Goal: Communication & Community: Participate in discussion

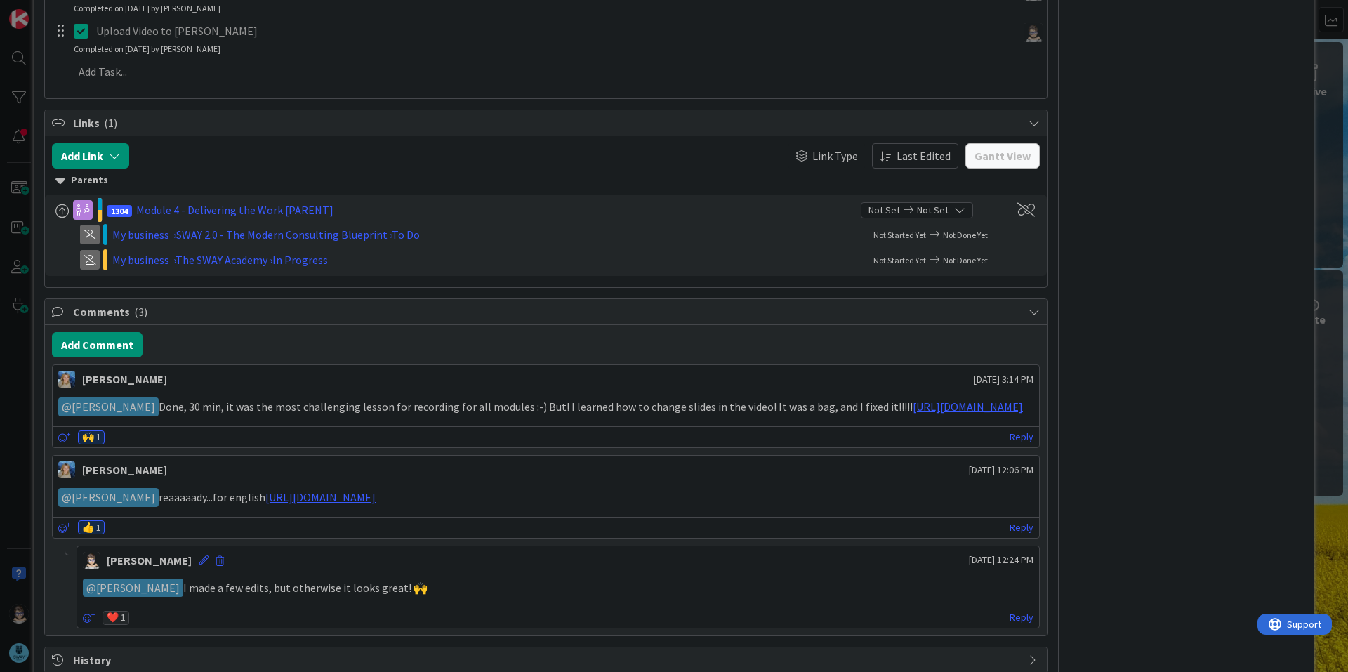
scroll to position [573, 0]
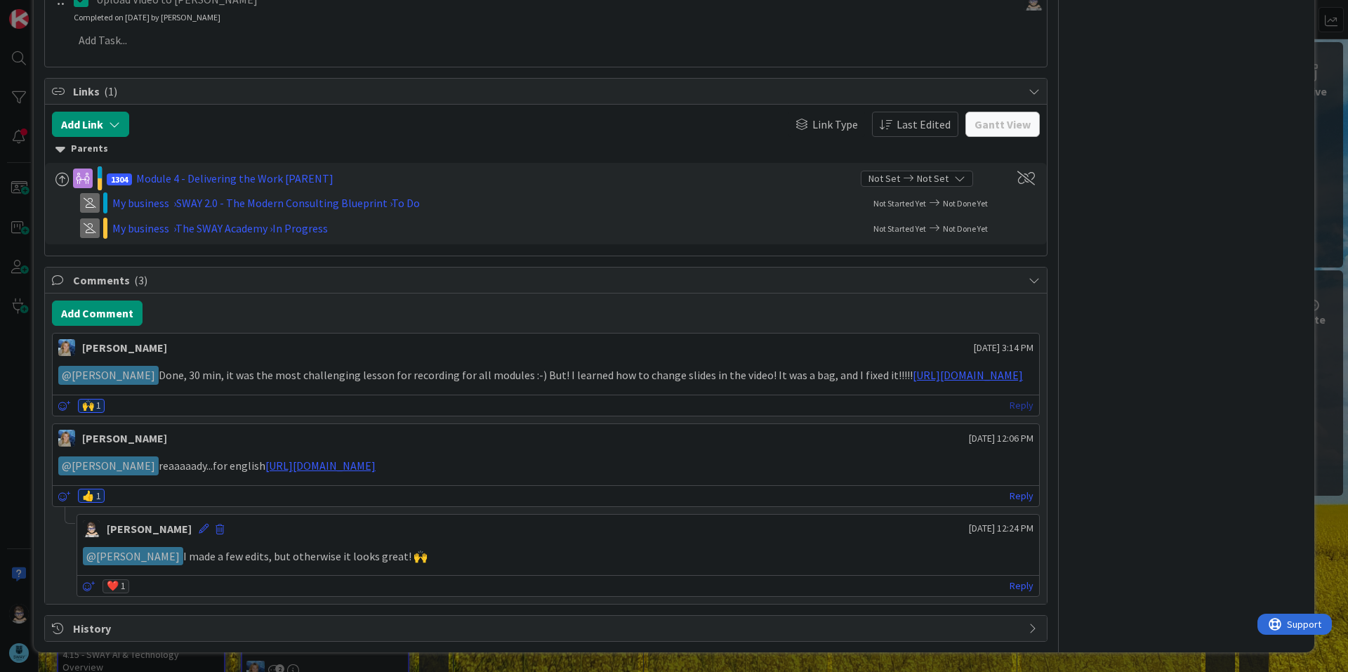
click at [1009, 405] on link "Reply" at bounding box center [1021, 406] width 24 height 18
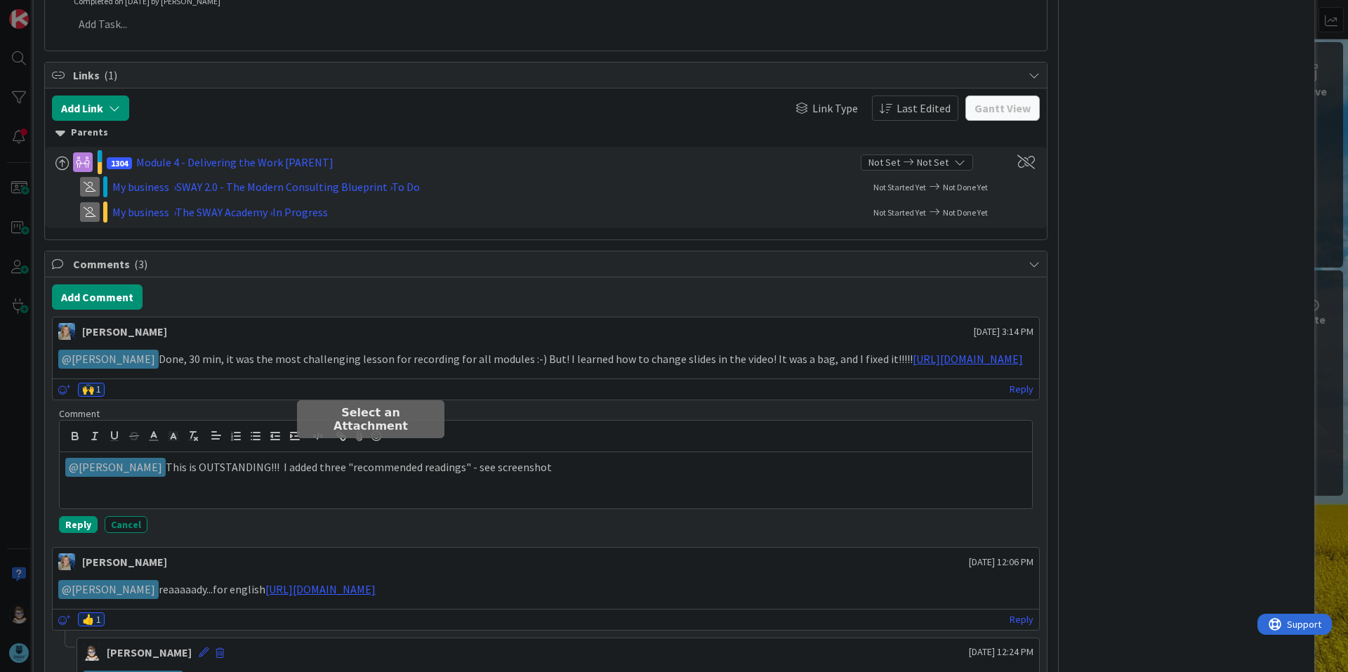
click at [358, 446] on icon at bounding box center [359, 436] width 17 height 20
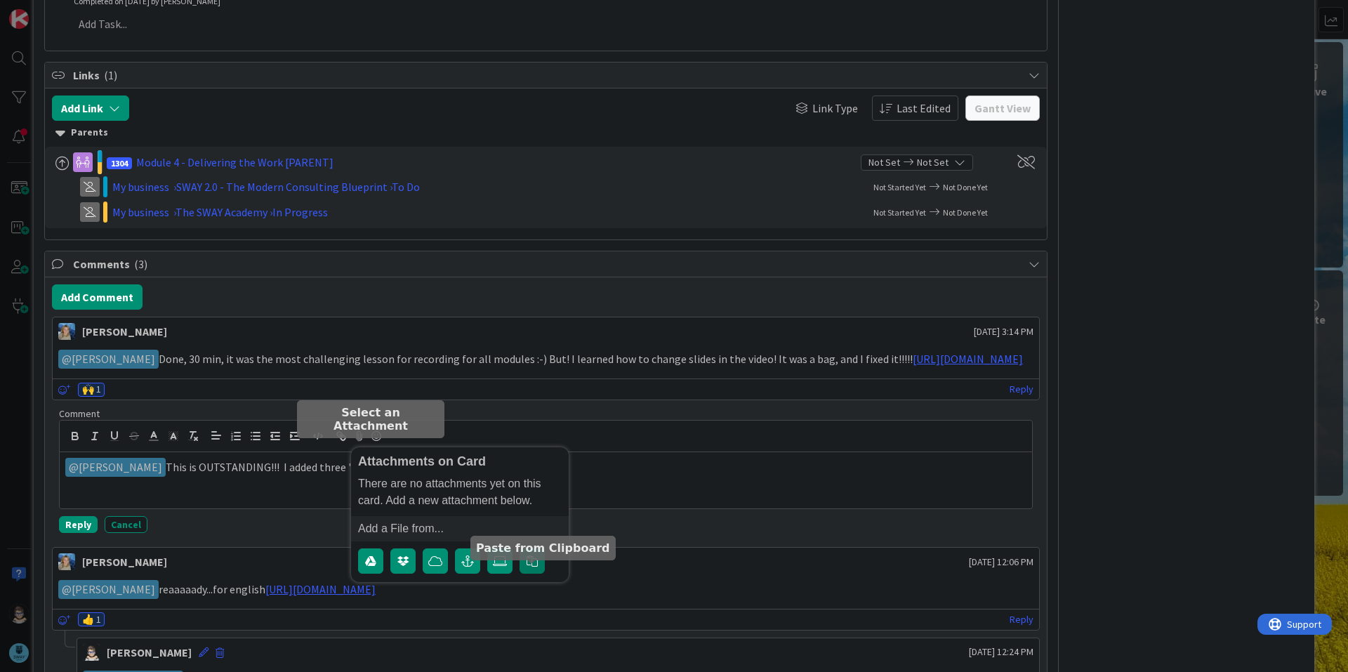
click at [533, 508] on icon "button" at bounding box center [531, 560] width 11 height 11
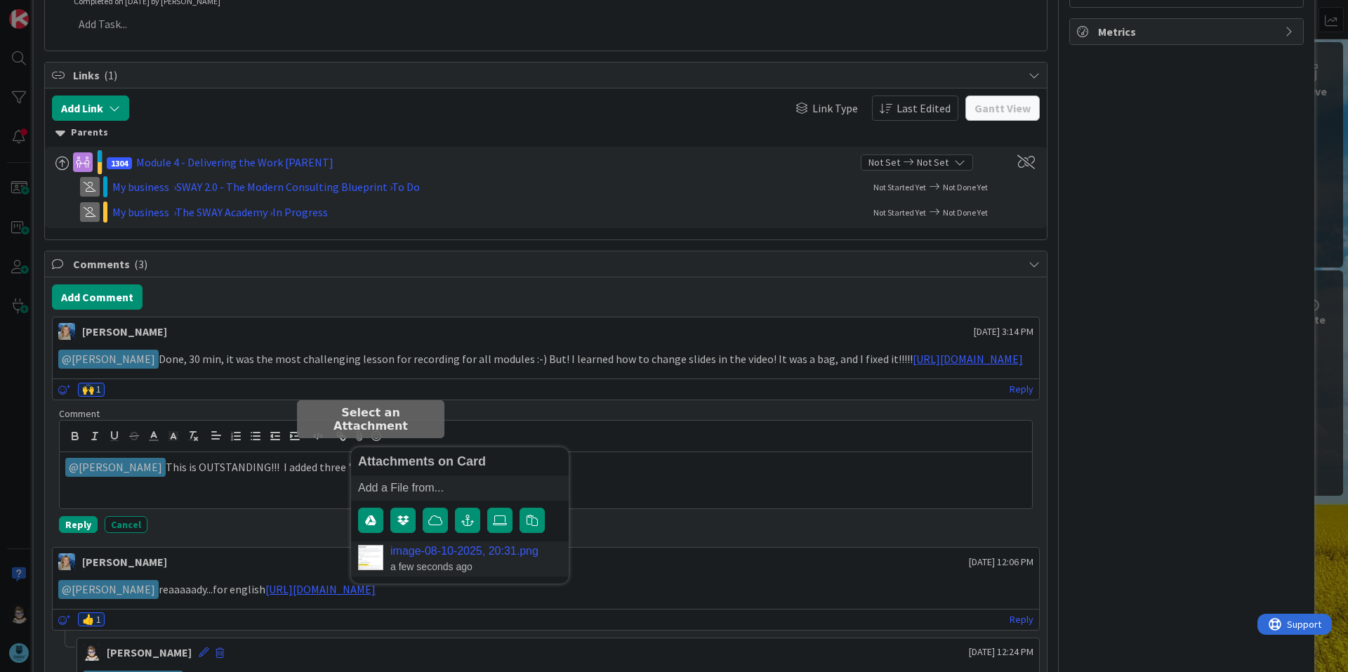
click at [372, 508] on img at bounding box center [370, 557] width 25 height 25
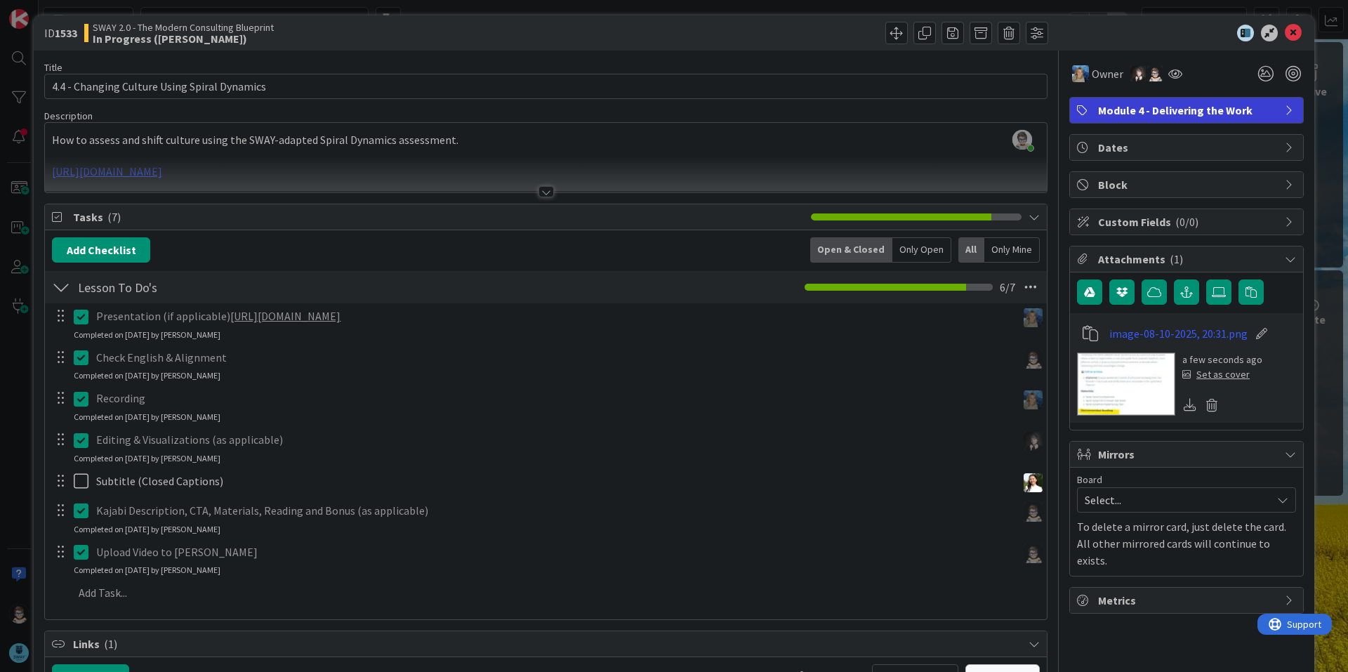
scroll to position [0, 0]
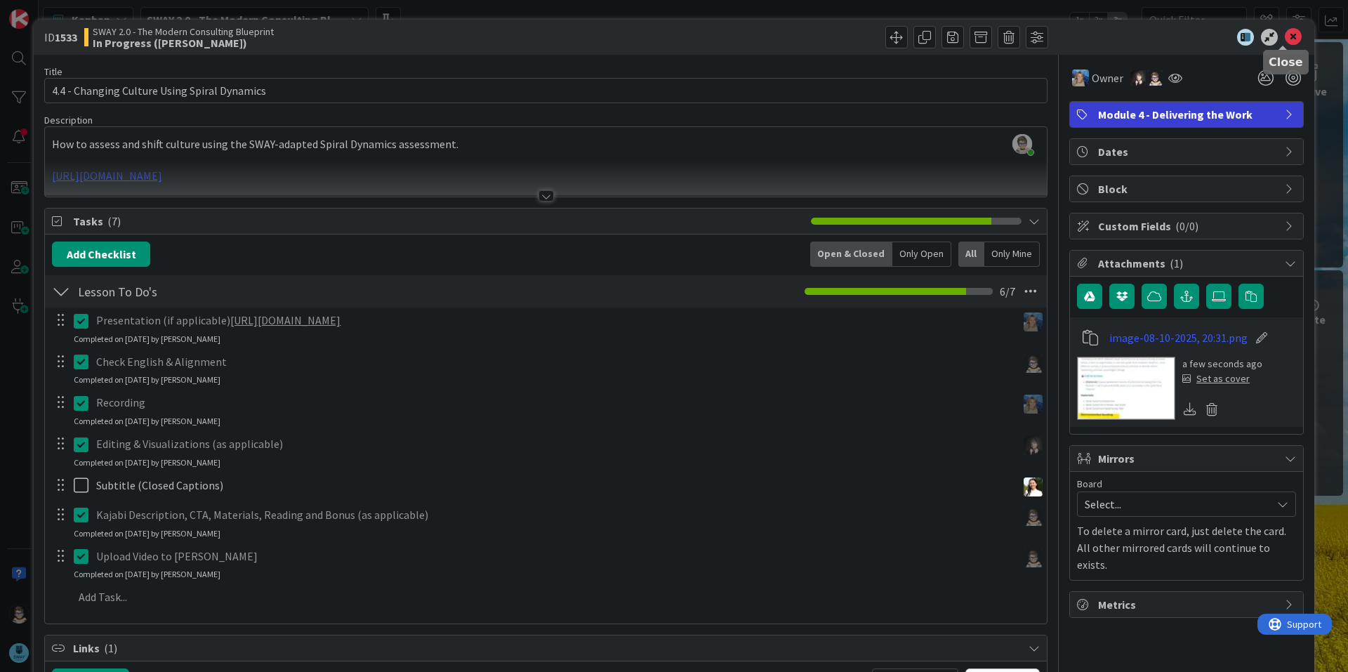
click at [1101, 37] on icon at bounding box center [1293, 37] width 17 height 17
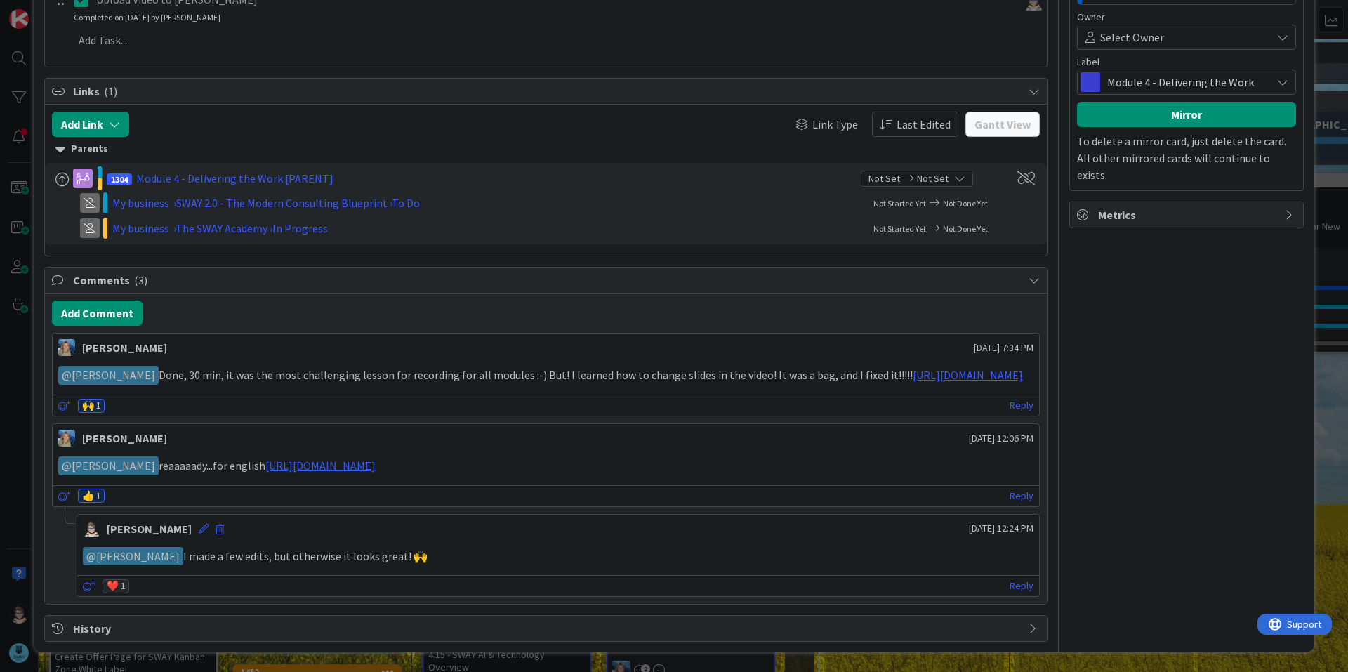
scroll to position [573, 0]
click at [1015, 406] on link "Reply" at bounding box center [1021, 406] width 24 height 18
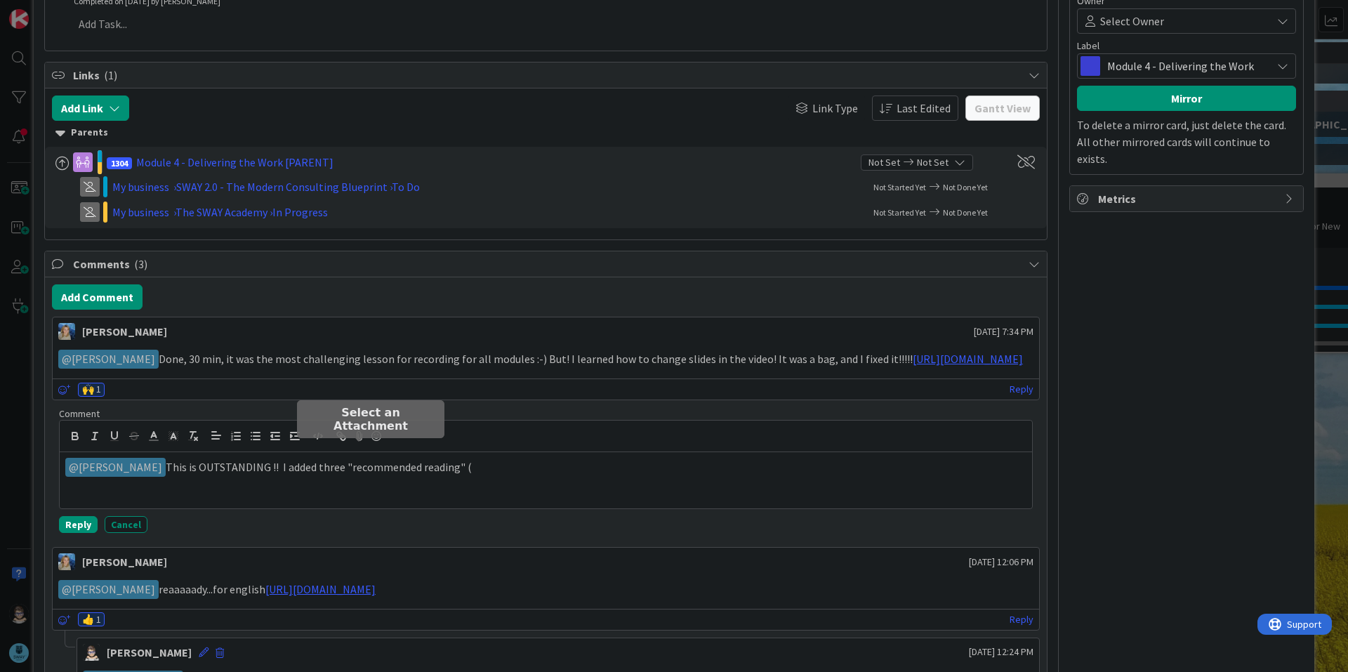
click at [360, 446] on icon at bounding box center [359, 436] width 17 height 20
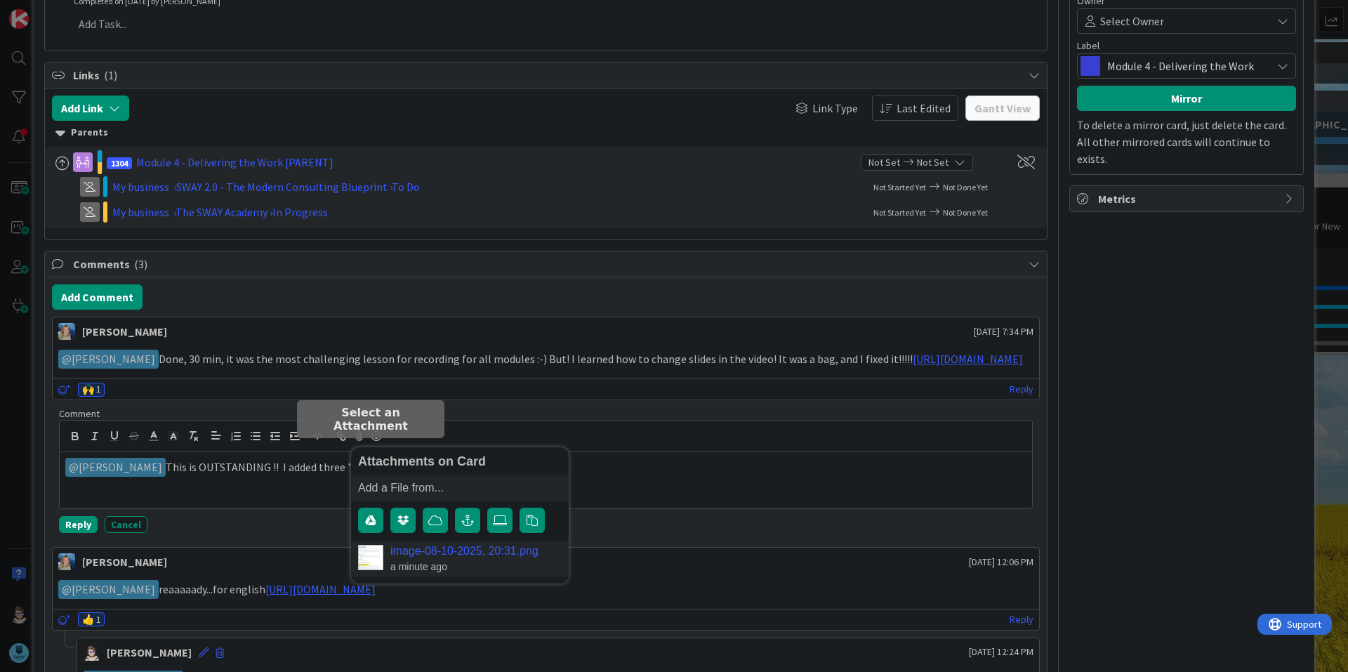
click at [376, 570] on img at bounding box center [370, 557] width 25 height 25
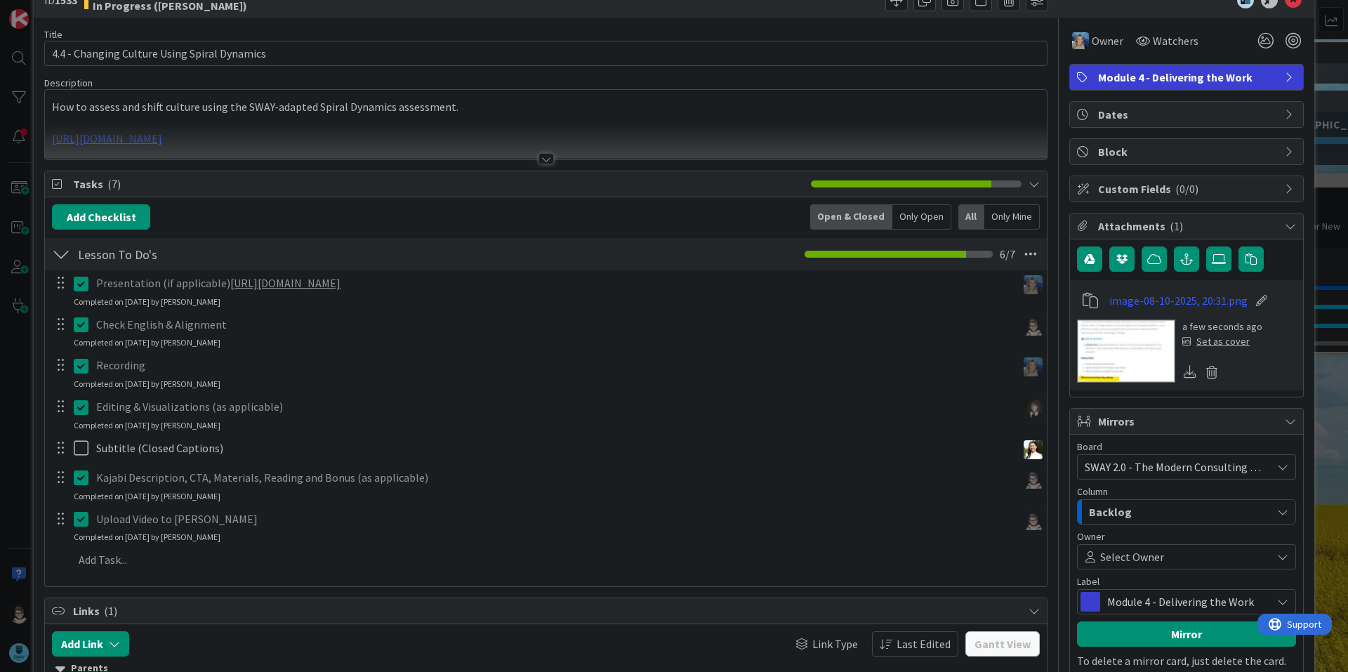
scroll to position [0, 0]
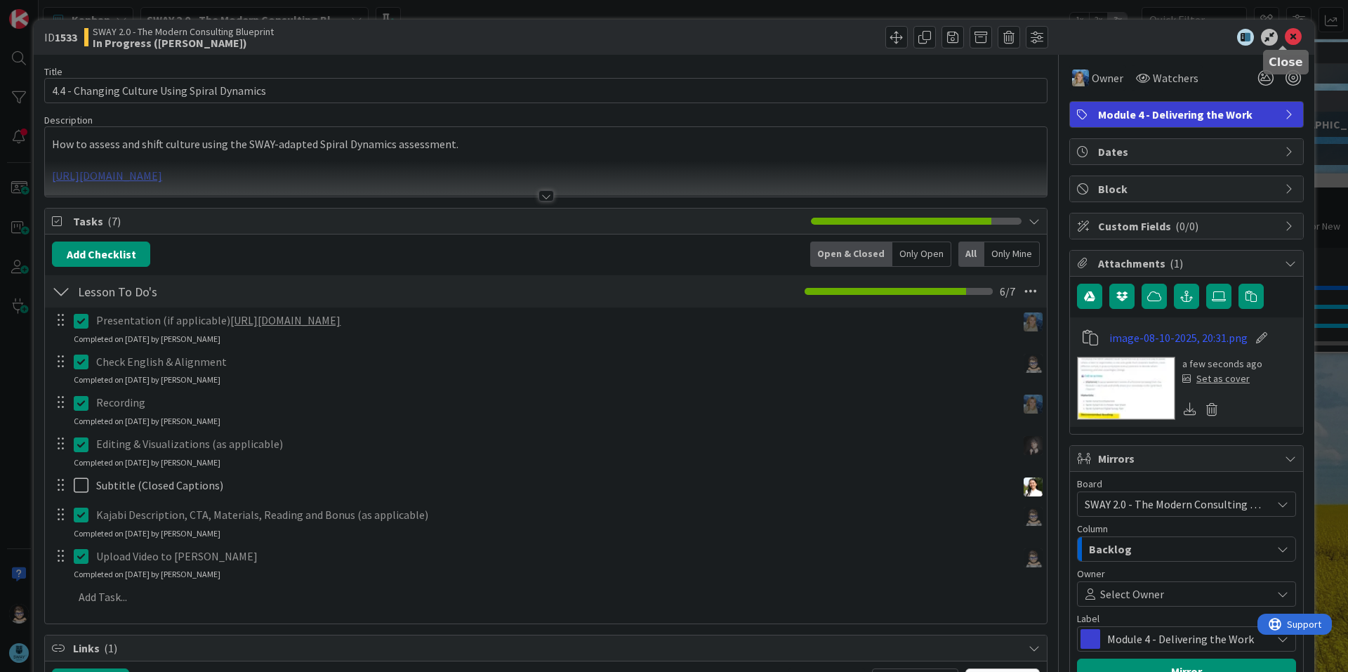
click at [1285, 42] on icon at bounding box center [1293, 37] width 17 height 17
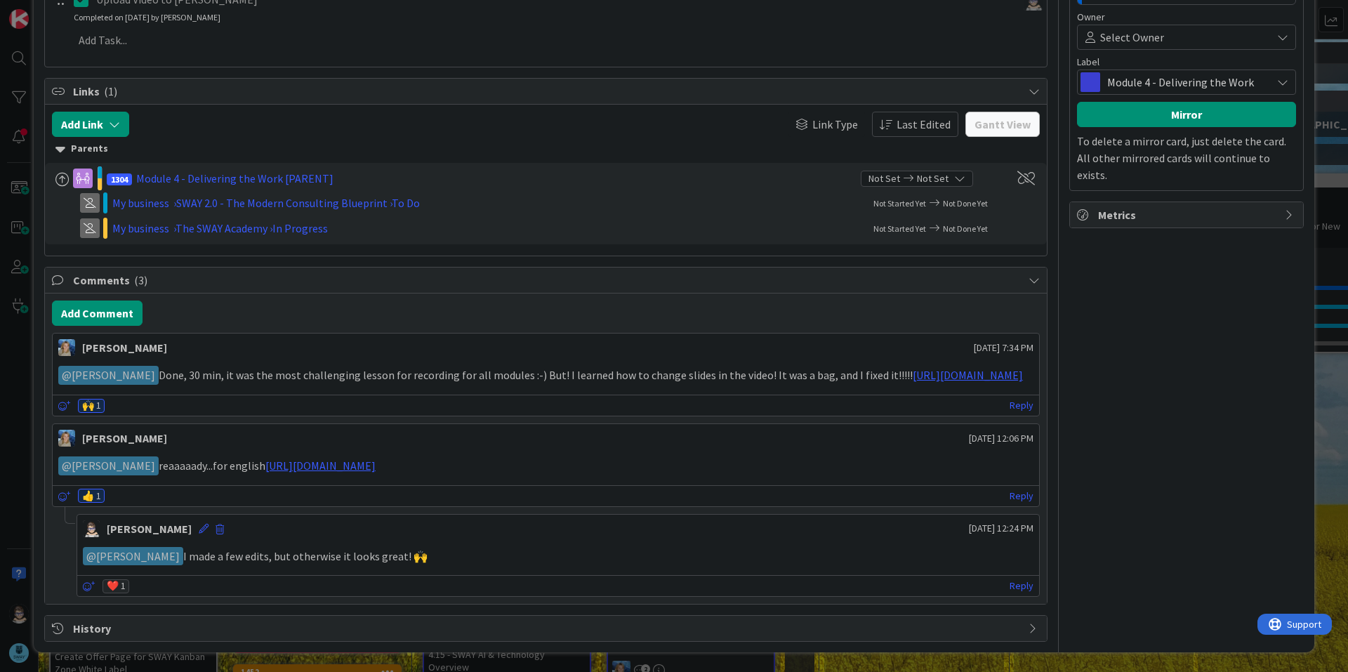
scroll to position [573, 0]
click at [117, 300] on button "Add Comment" at bounding box center [97, 312] width 91 height 25
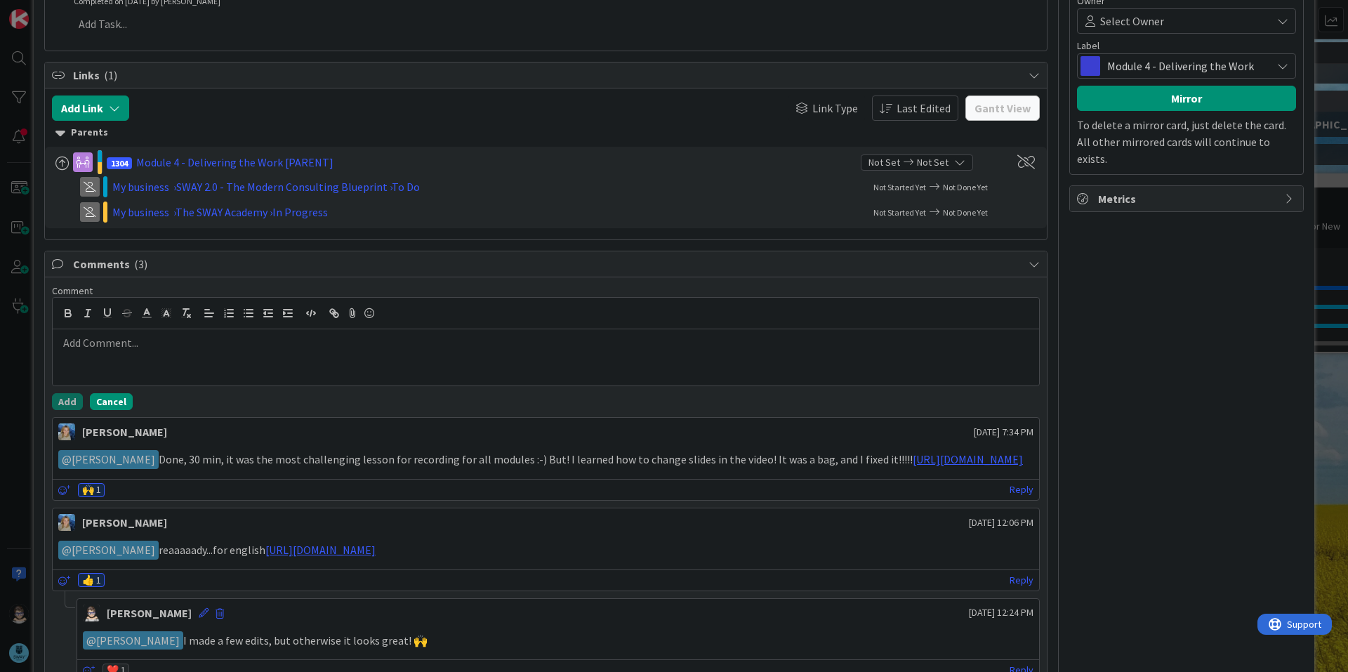
click at [120, 401] on button "Cancel" at bounding box center [111, 401] width 43 height 17
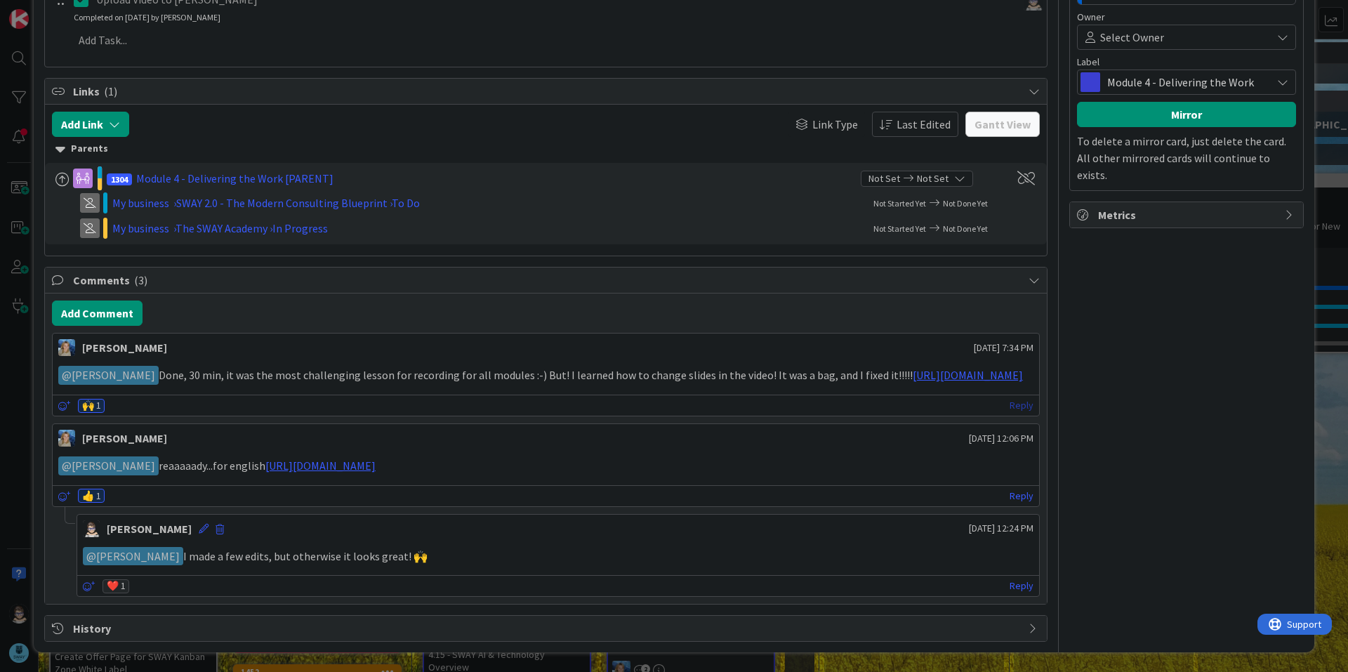
click at [1009, 406] on link "Reply" at bounding box center [1021, 406] width 24 height 18
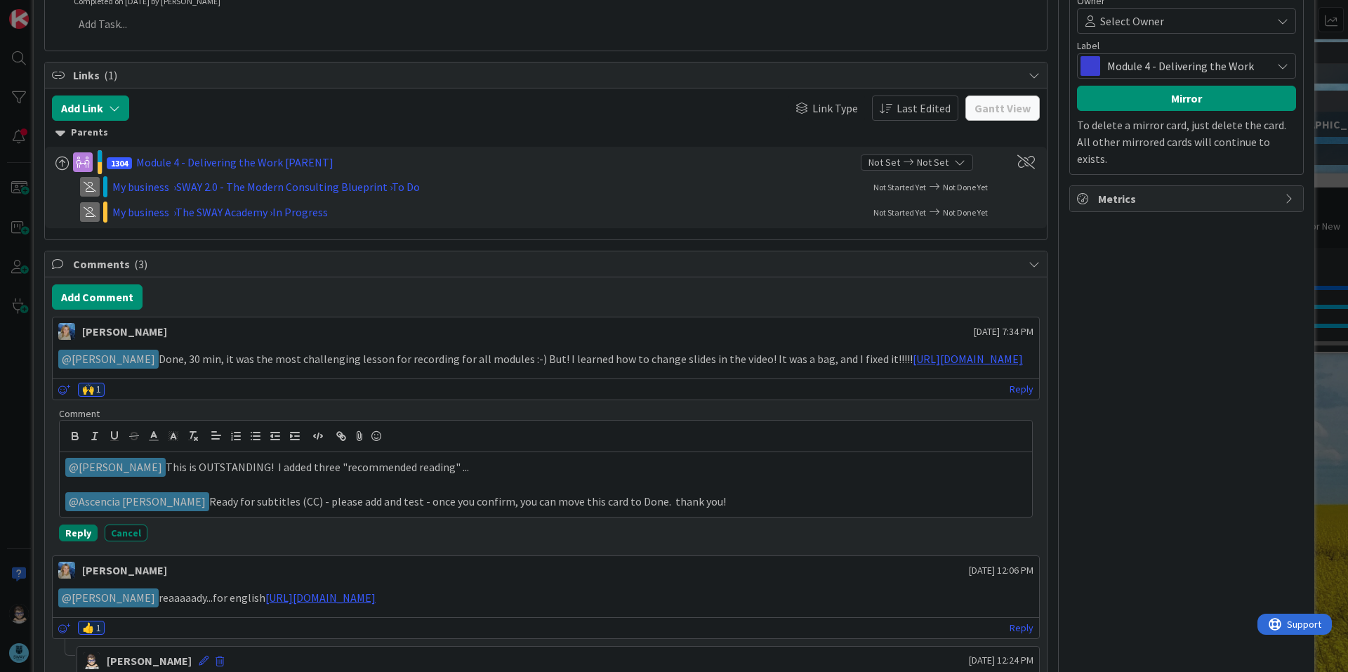
drag, startPoint x: 81, startPoint y: 548, endPoint x: 337, endPoint y: 518, distance: 258.0
click at [337, 518] on div "Comment ﻿ @ [PERSON_NAME] ﻿ This is OUTSTANDING! I added three "recommended rea…" at bounding box center [546, 474] width 974 height 134
click at [470, 477] on p "﻿ @ [PERSON_NAME] ﻿ This is OUTSTANDING! I added three "recommended reading" ..." at bounding box center [545, 467] width 961 height 19
click at [82, 541] on button "Reply" at bounding box center [78, 532] width 39 height 17
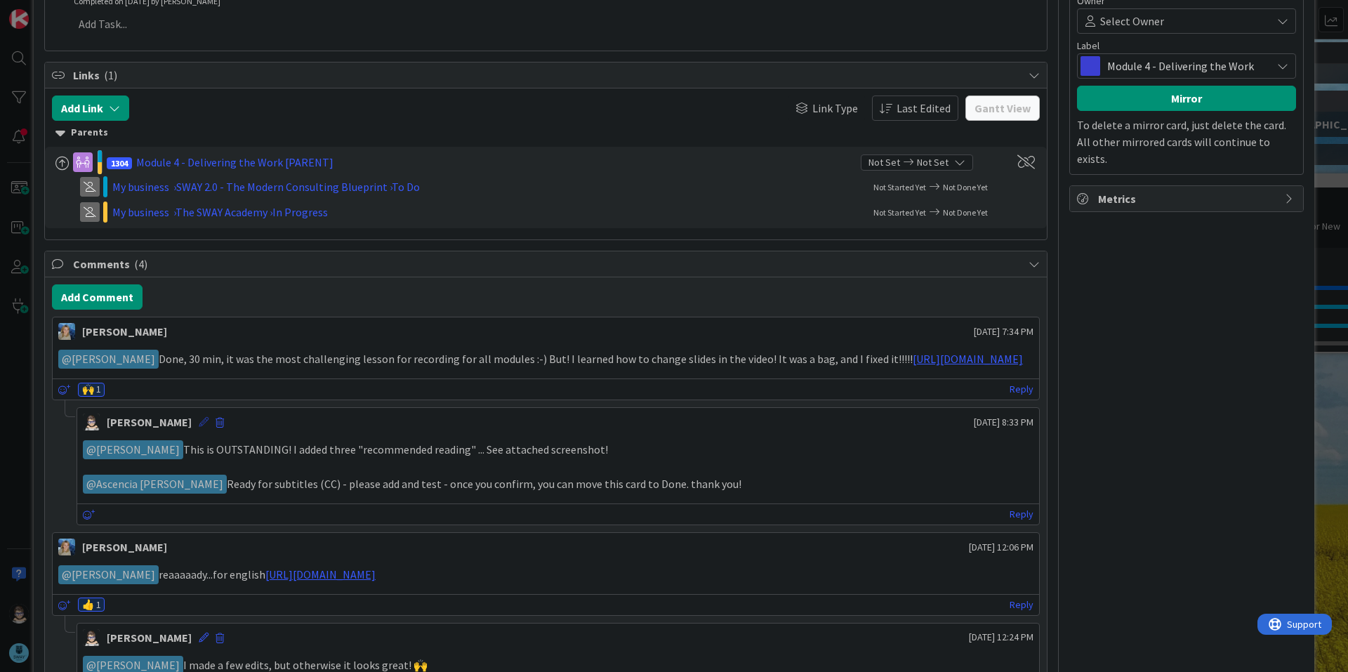
click at [199, 427] on icon at bounding box center [204, 422] width 10 height 10
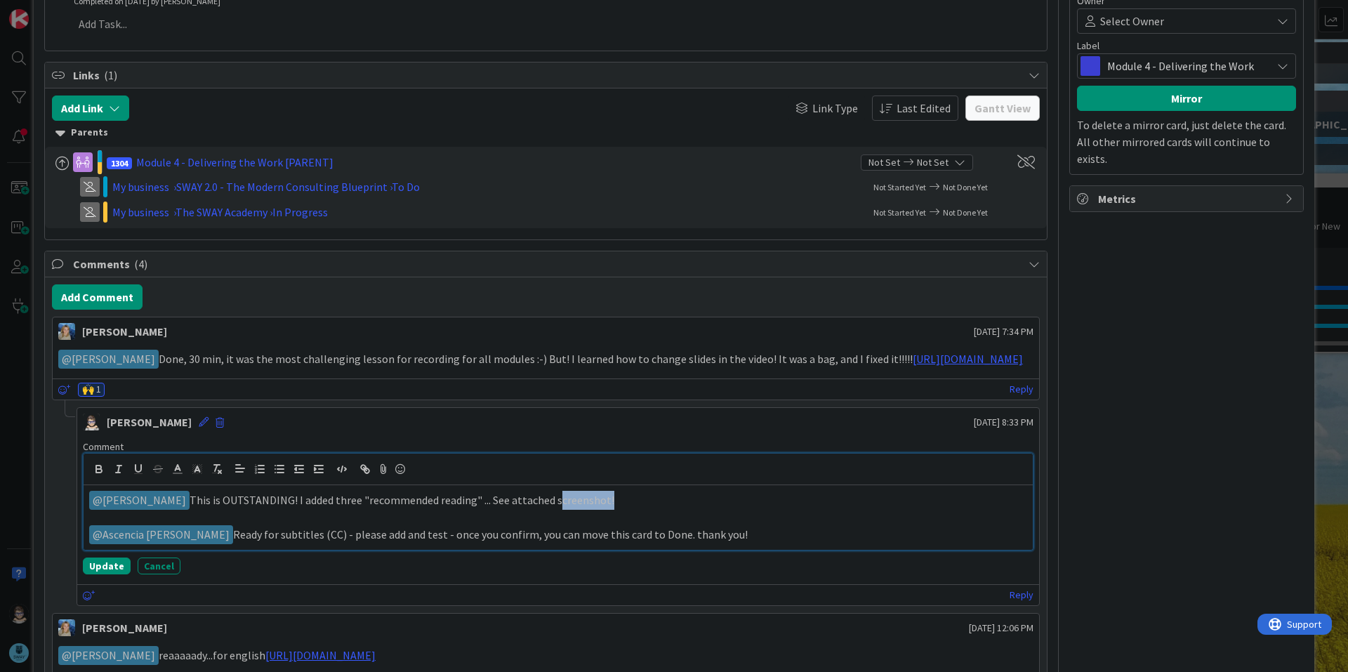
drag, startPoint x: 527, startPoint y: 517, endPoint x: 577, endPoint y: 517, distance: 49.8
click at [577, 510] on p "﻿ @ [PERSON_NAME] ﻿ This is OUTSTANDING! I added three "recommended reading" ..…" at bounding box center [558, 500] width 938 height 19
click at [385, 479] on icon at bounding box center [383, 469] width 17 height 20
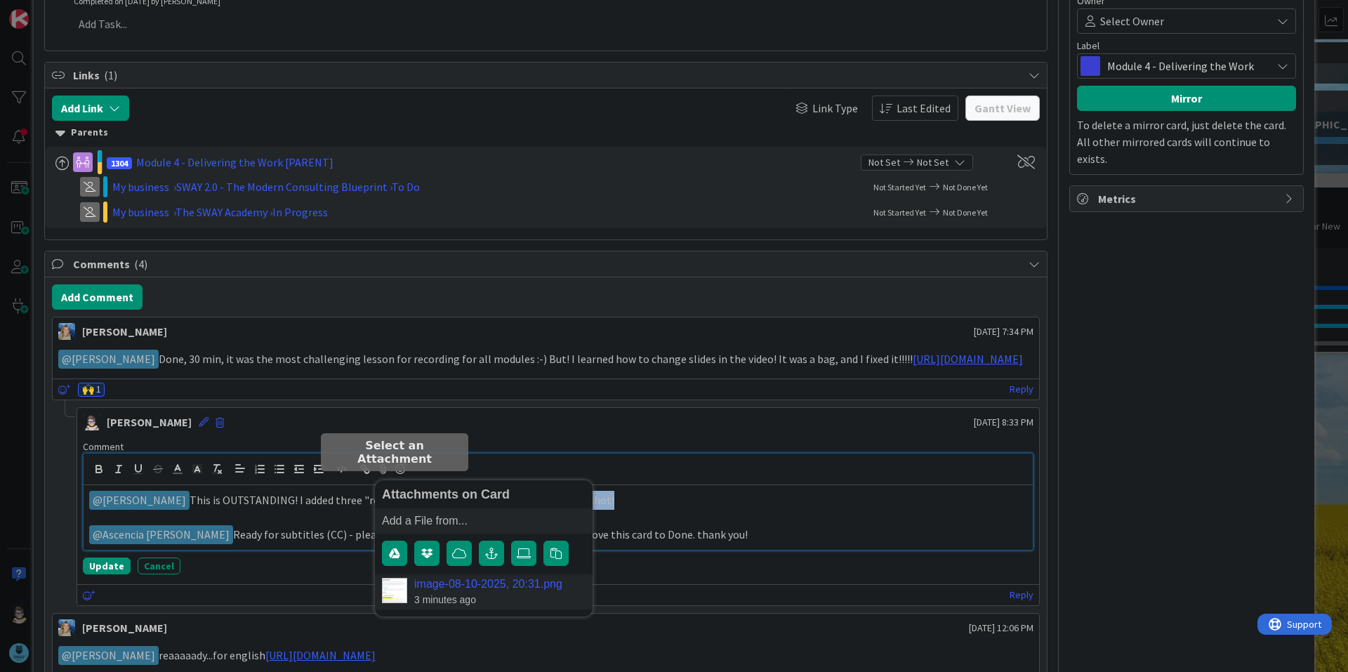
click at [425, 590] on link "image-08-10-2025, 20:31.png" at bounding box center [488, 584] width 148 height 13
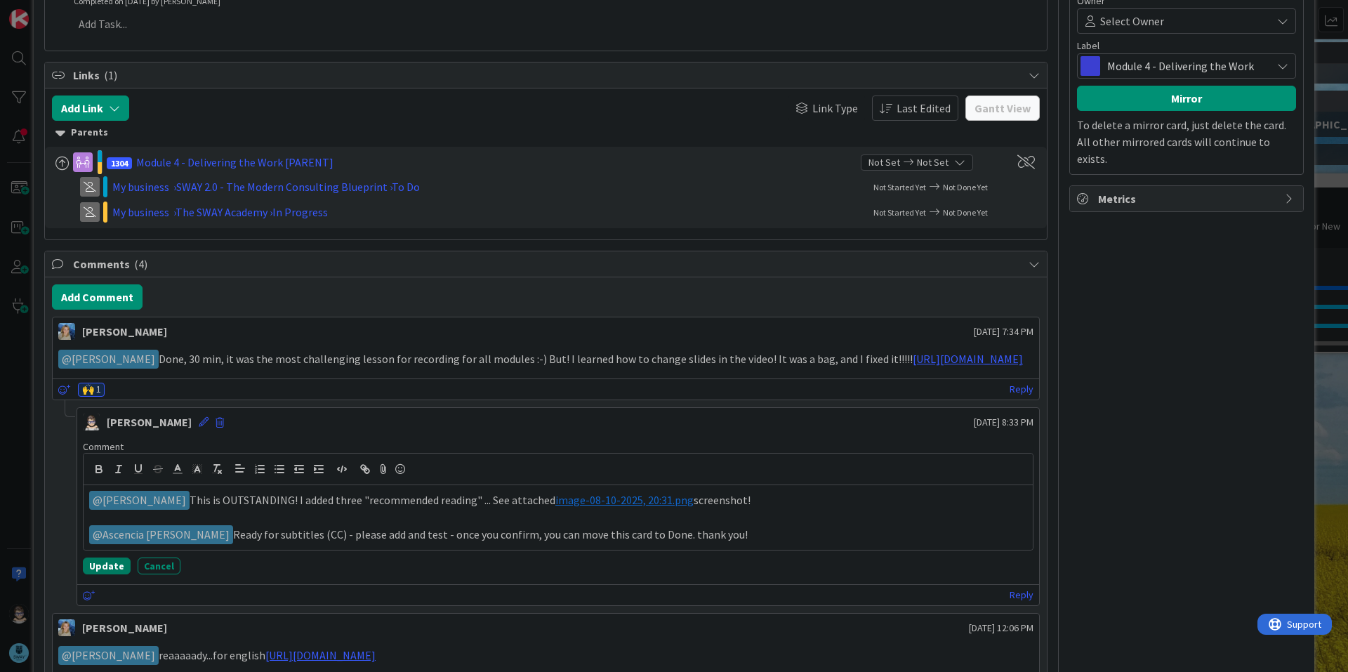
click at [102, 574] on button "Update" at bounding box center [107, 565] width 48 height 17
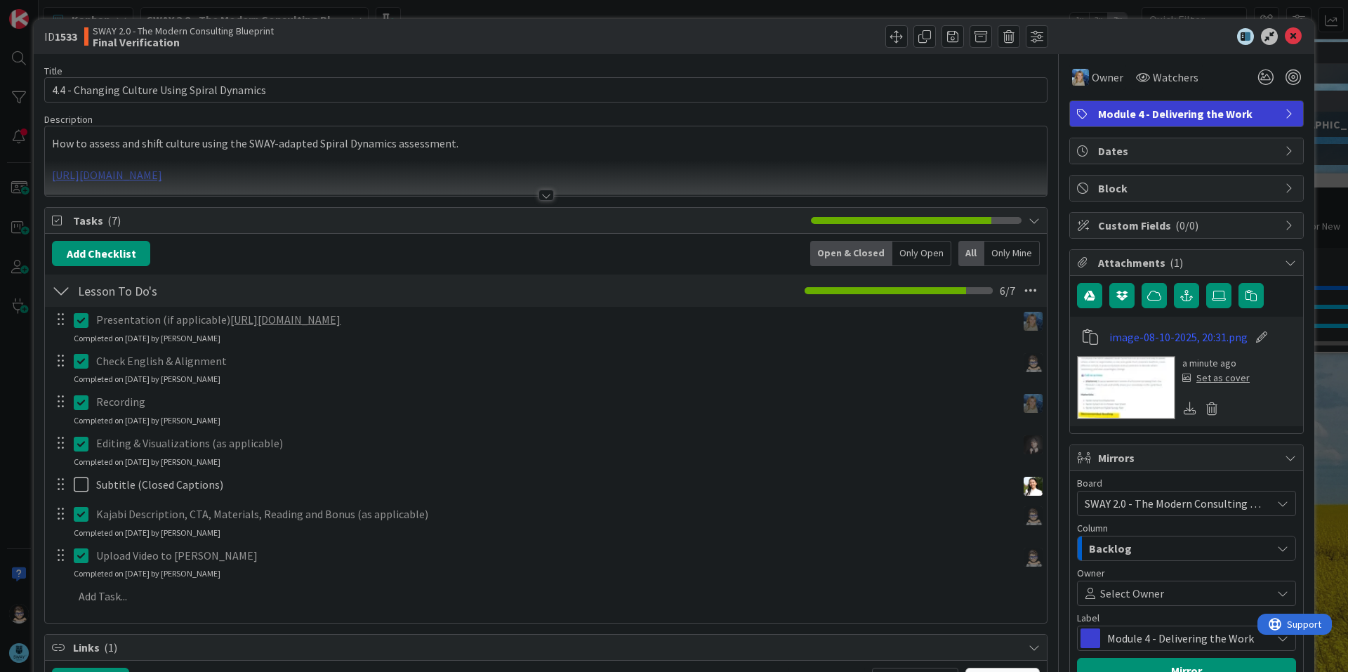
scroll to position [0, 0]
click at [885, 41] on span at bounding box center [896, 37] width 22 height 22
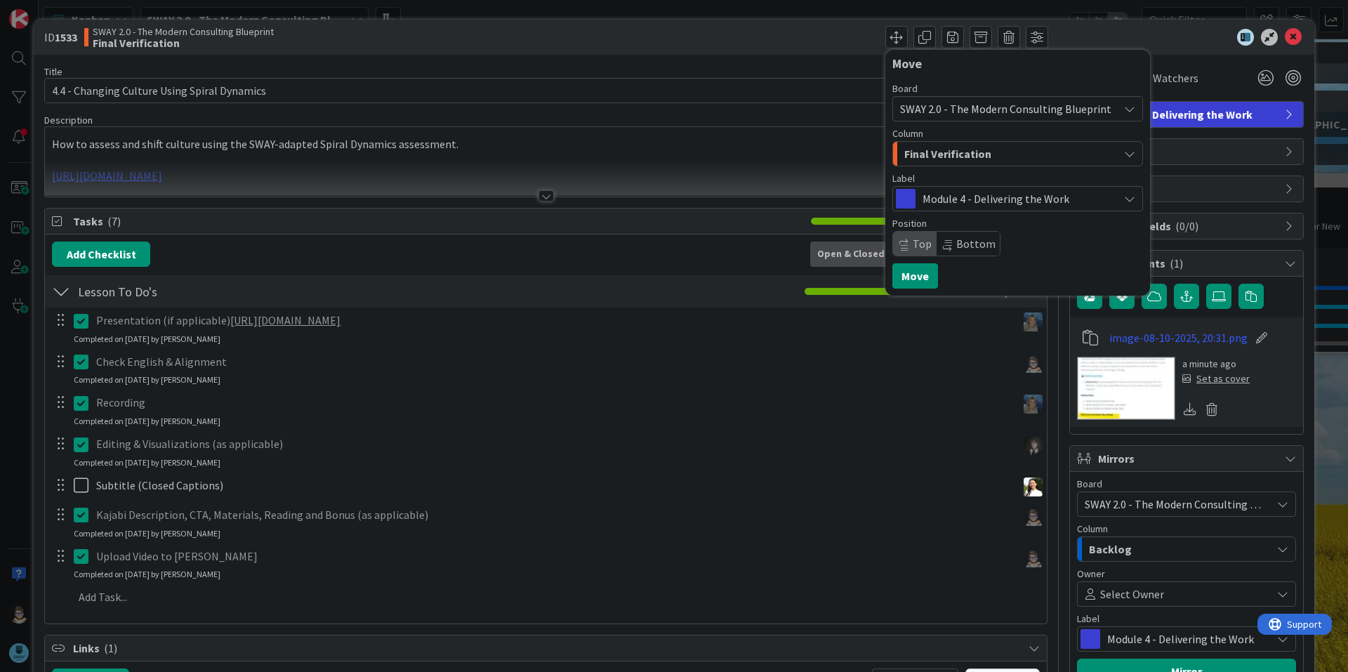
click at [925, 157] on span "Final Verification" at bounding box center [947, 154] width 87 height 18
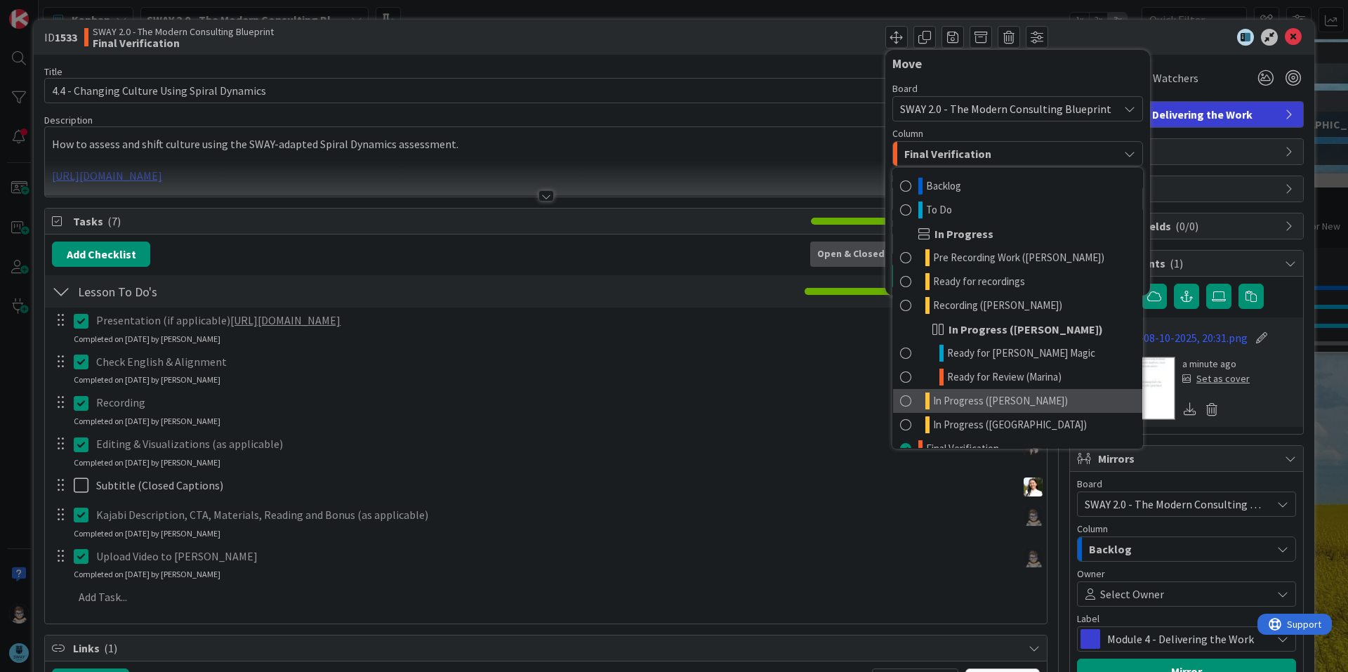
click at [1006, 400] on link "In Progress ([PERSON_NAME])" at bounding box center [1017, 401] width 249 height 24
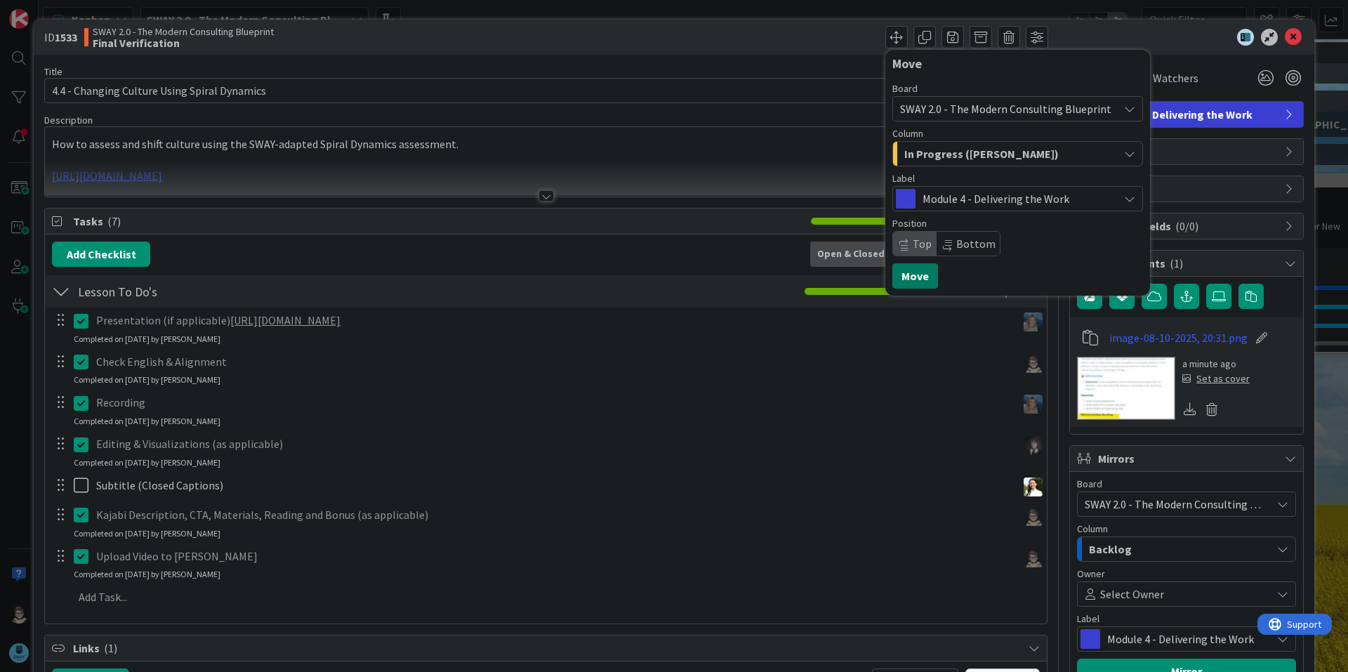
click at [908, 279] on button "Move" at bounding box center [915, 275] width 46 height 25
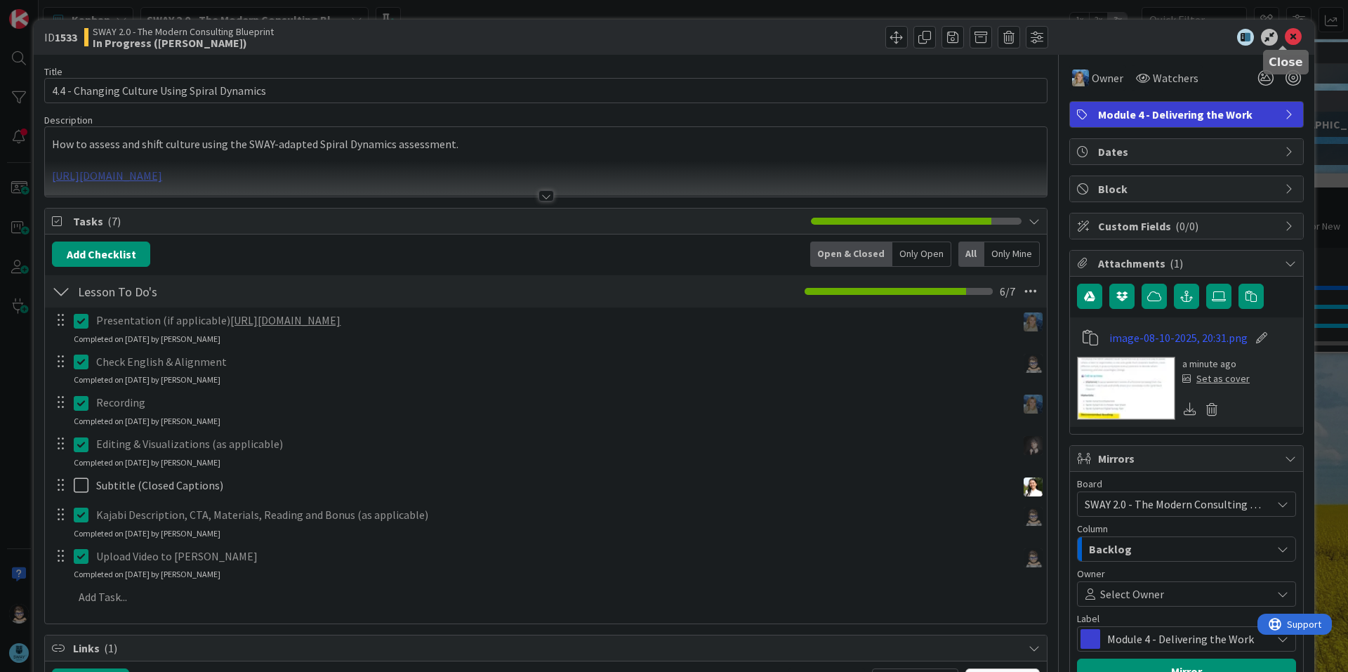
click at [1285, 40] on icon at bounding box center [1293, 37] width 17 height 17
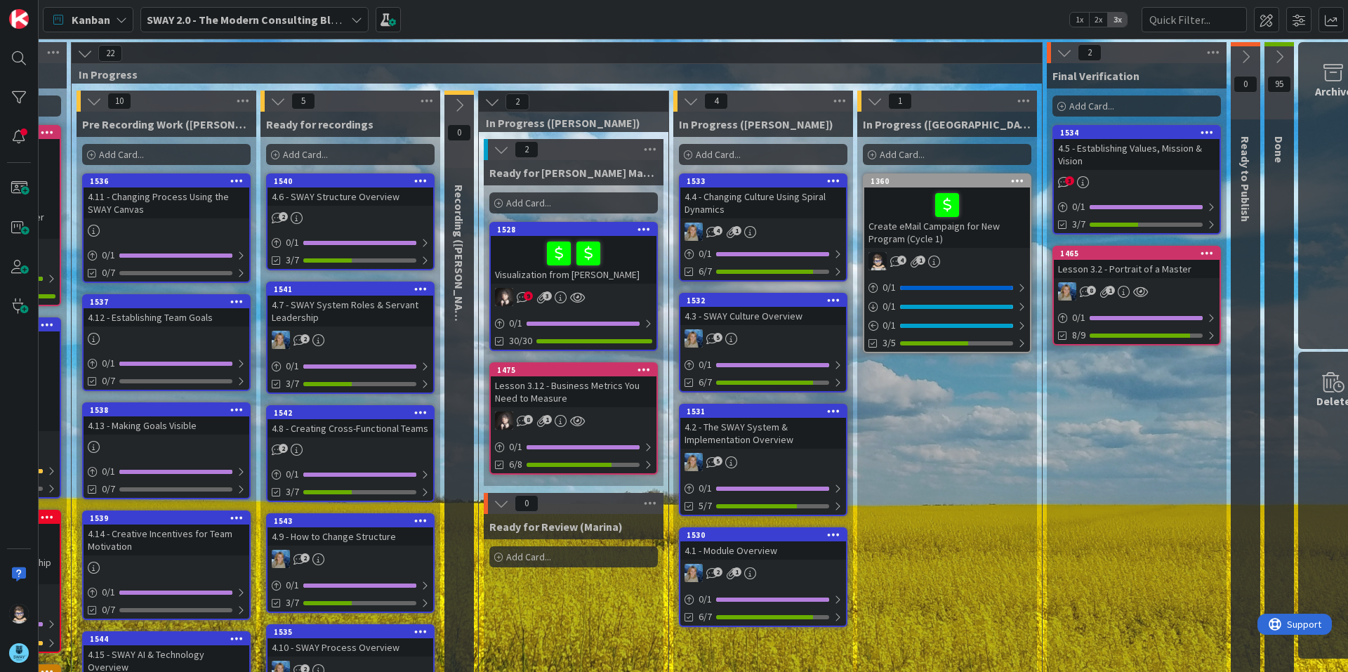
scroll to position [0, 376]
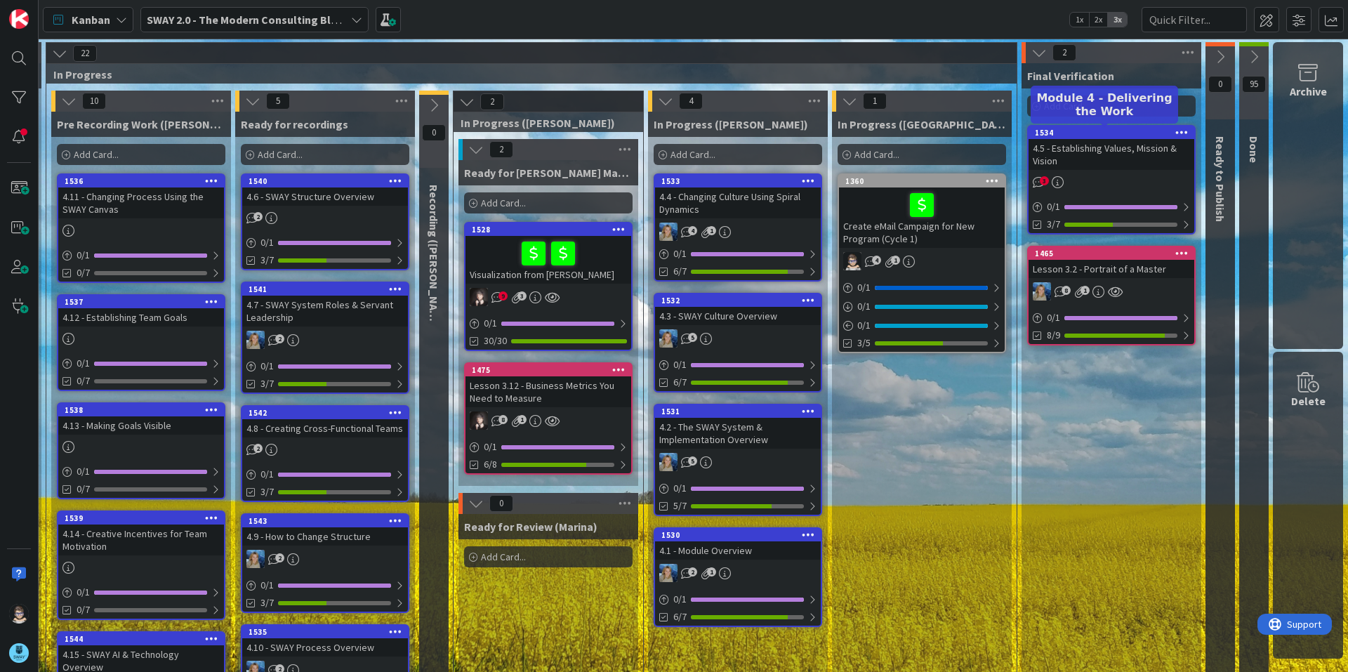
click at [1085, 135] on div "1534" at bounding box center [1114, 133] width 159 height 10
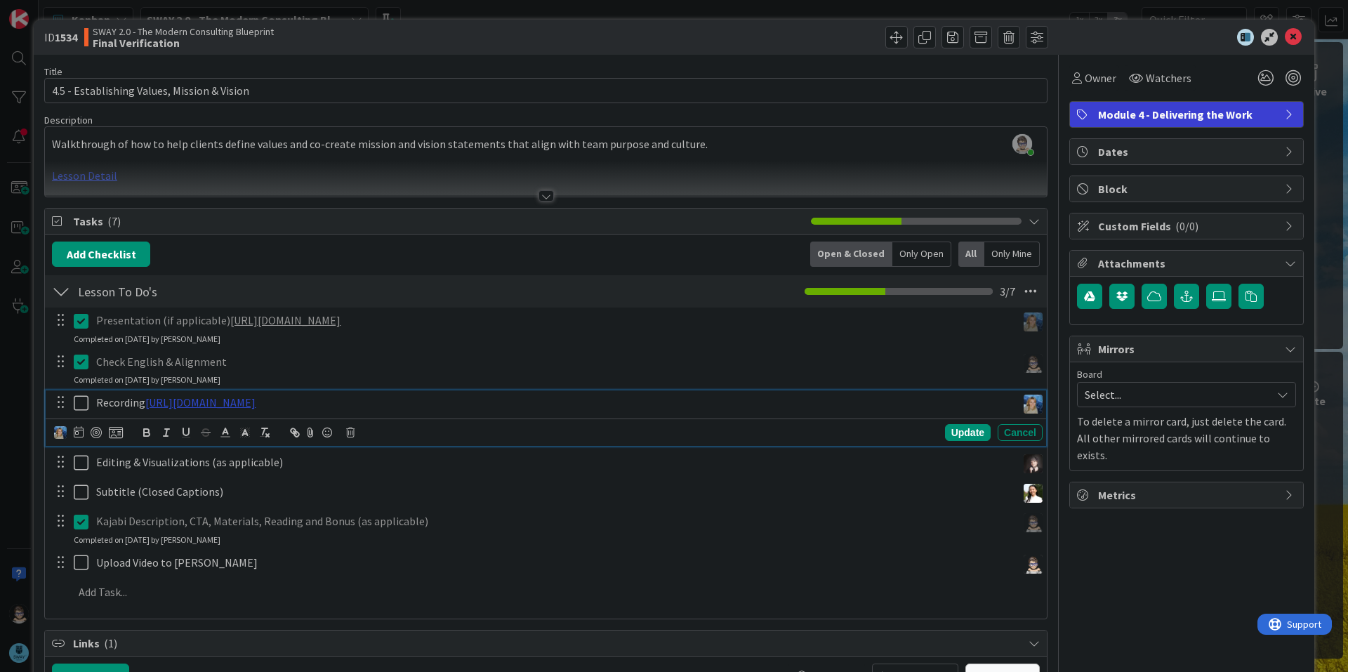
click at [256, 404] on link "[URL][DOMAIN_NAME]" at bounding box center [200, 402] width 110 height 14
click at [308, 430] on link "[URL][DOMAIN_NAME]" at bounding box center [301, 429] width 96 height 18
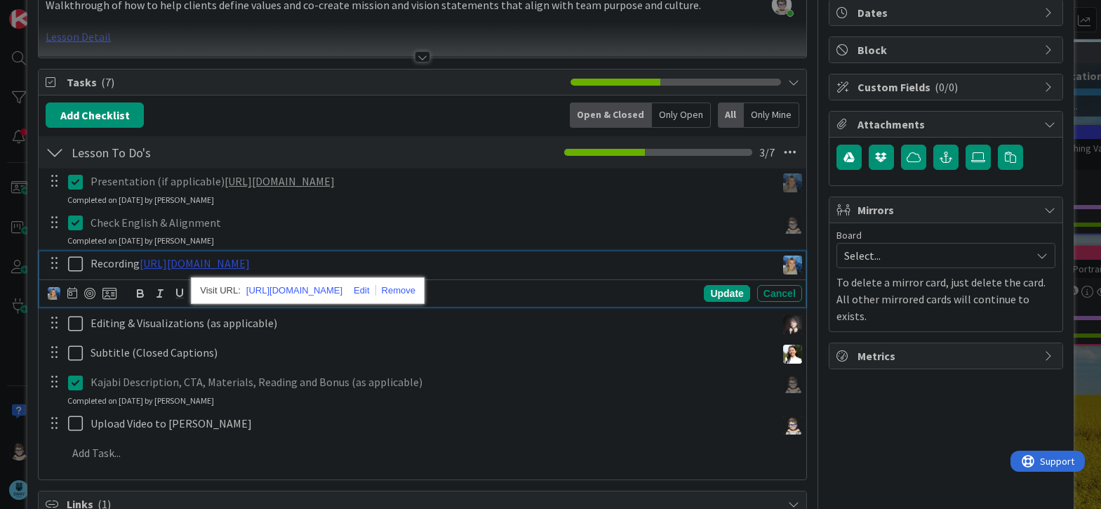
scroll to position [140, 0]
click at [75, 260] on icon at bounding box center [78, 263] width 21 height 17
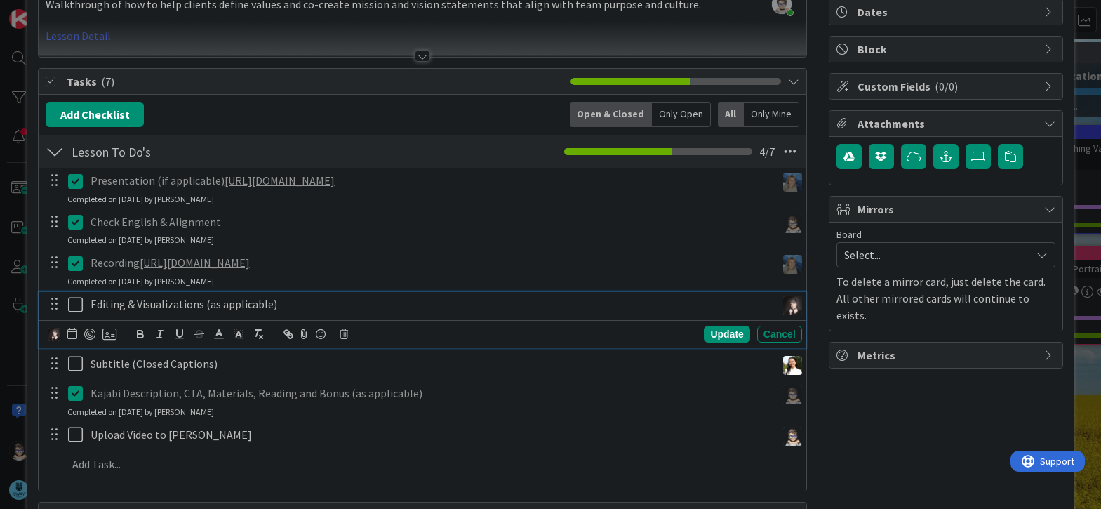
click at [69, 306] on icon at bounding box center [78, 304] width 21 height 17
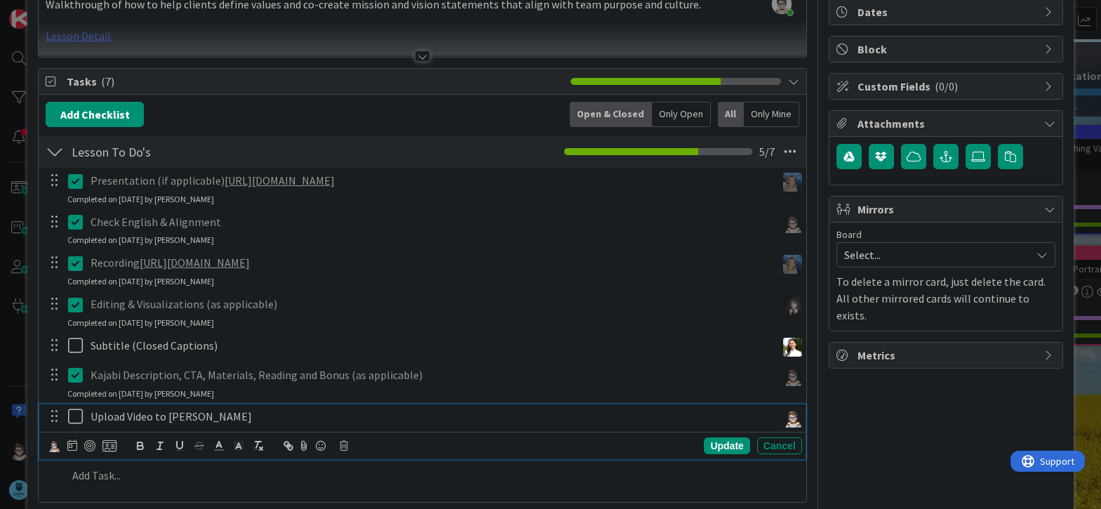
click at [73, 416] on icon at bounding box center [78, 416] width 21 height 17
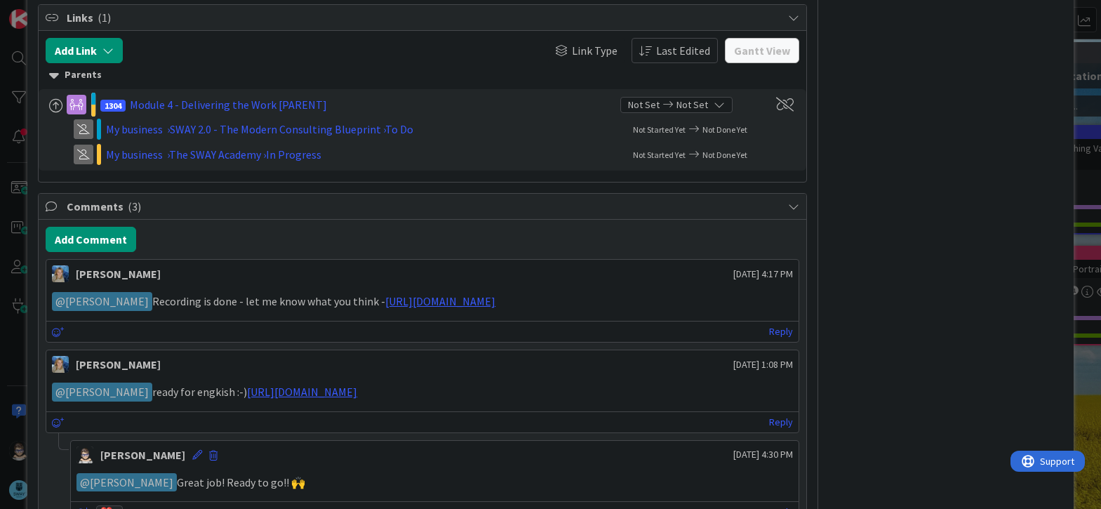
scroll to position [631, 0]
click at [774, 331] on link "Reply" at bounding box center [781, 331] width 24 height 18
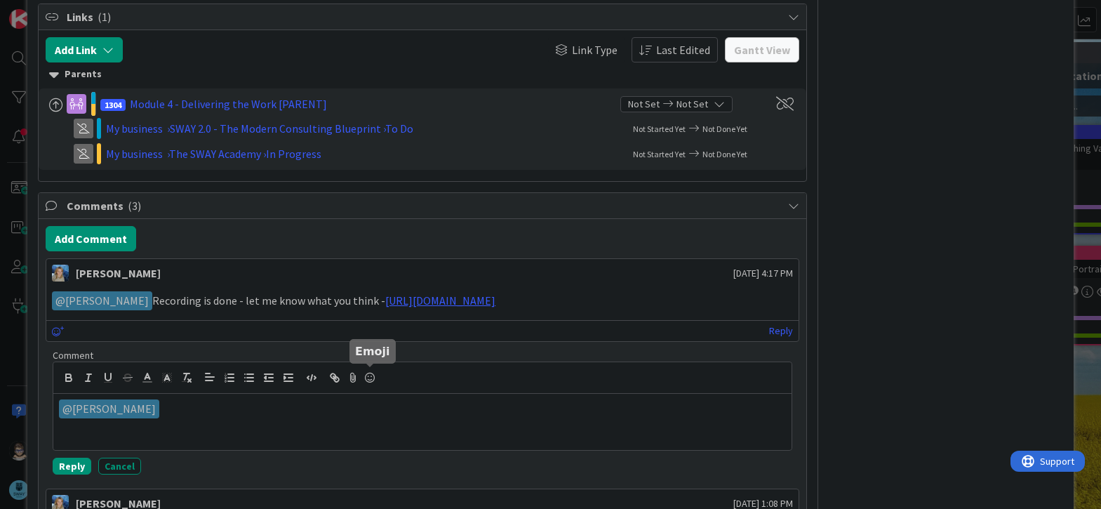
click at [371, 375] on icon at bounding box center [370, 378] width 17 height 20
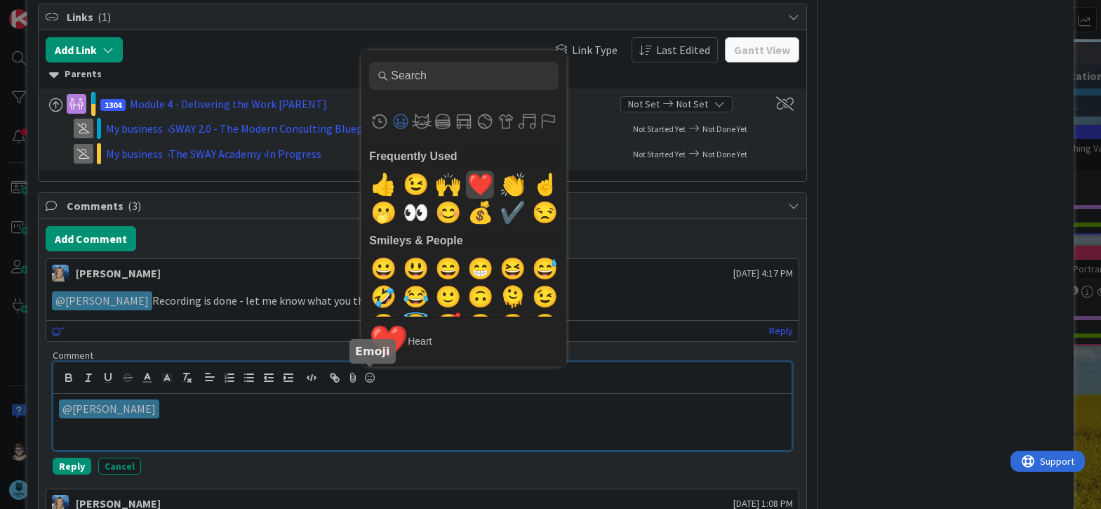
click at [476, 183] on span "❤️" at bounding box center [480, 185] width 33 height 28
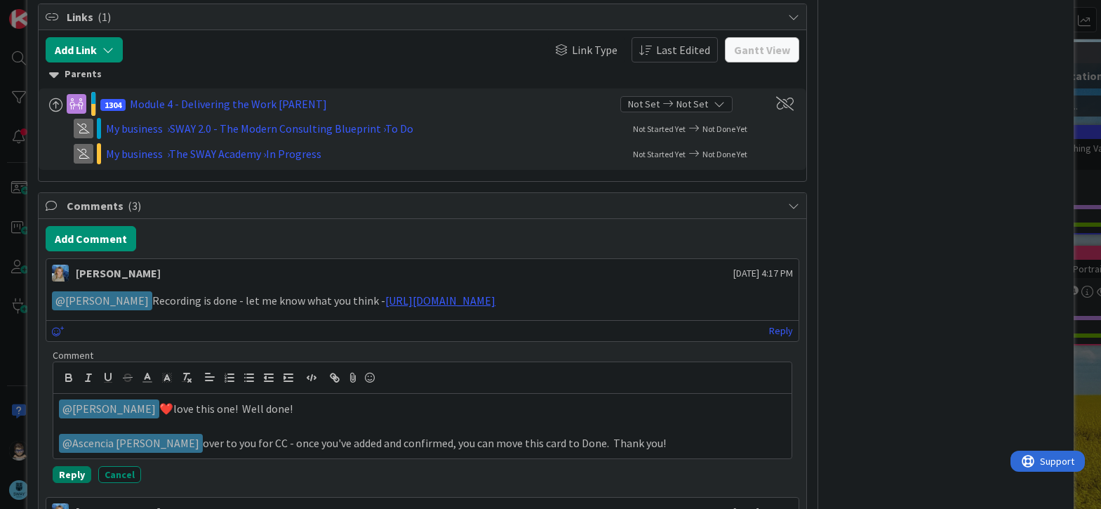
click at [74, 474] on button "Reply" at bounding box center [72, 474] width 39 height 17
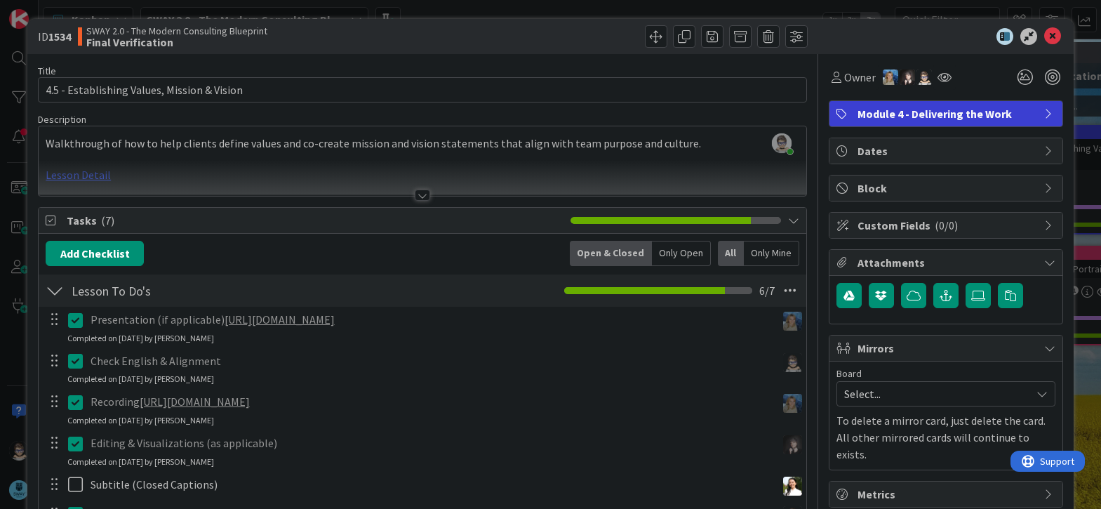
scroll to position [0, 0]
click at [648, 36] on span at bounding box center [656, 37] width 22 height 22
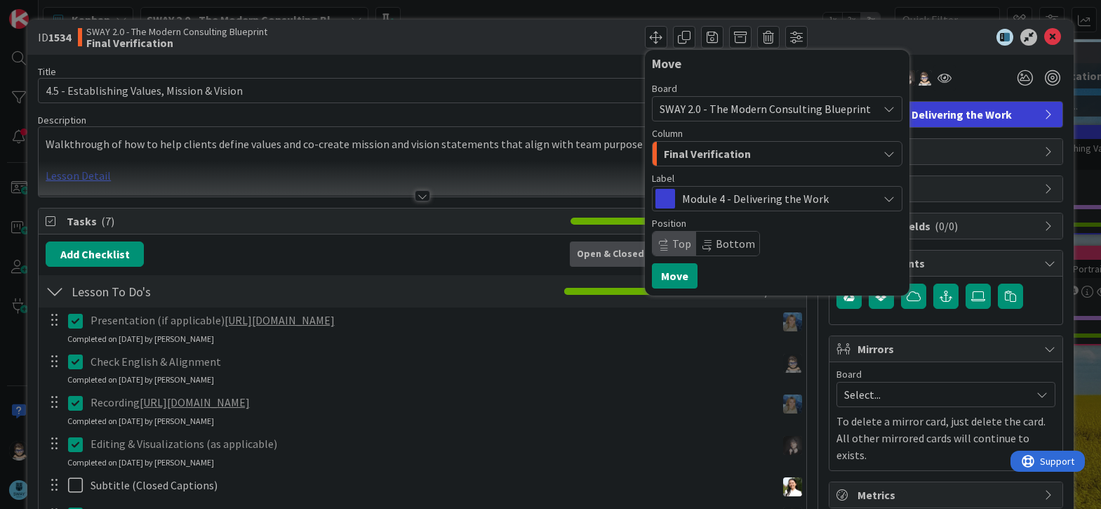
click at [710, 152] on span "Final Verification" at bounding box center [707, 154] width 87 height 18
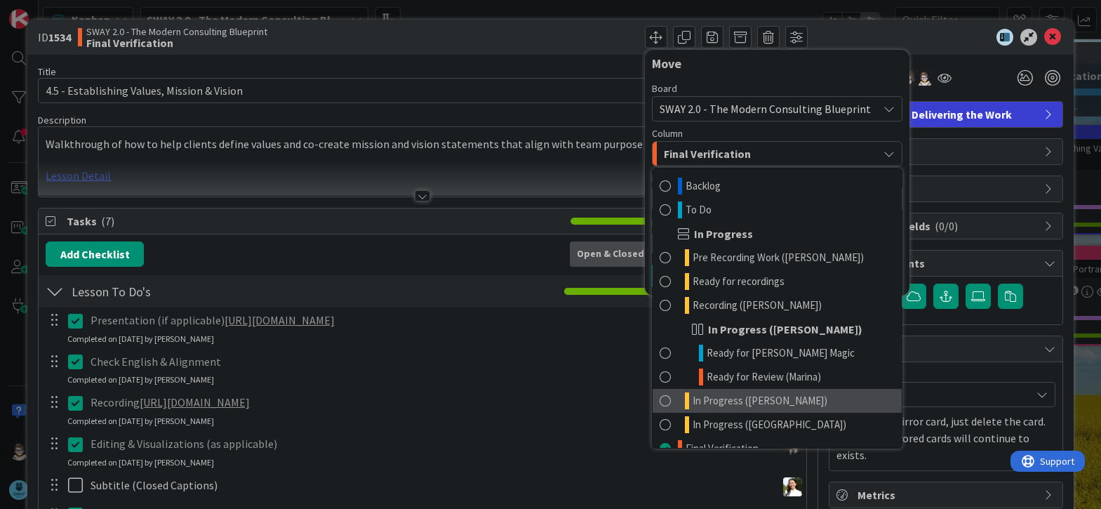
click at [769, 400] on link "In Progress ([PERSON_NAME])" at bounding box center [777, 401] width 249 height 24
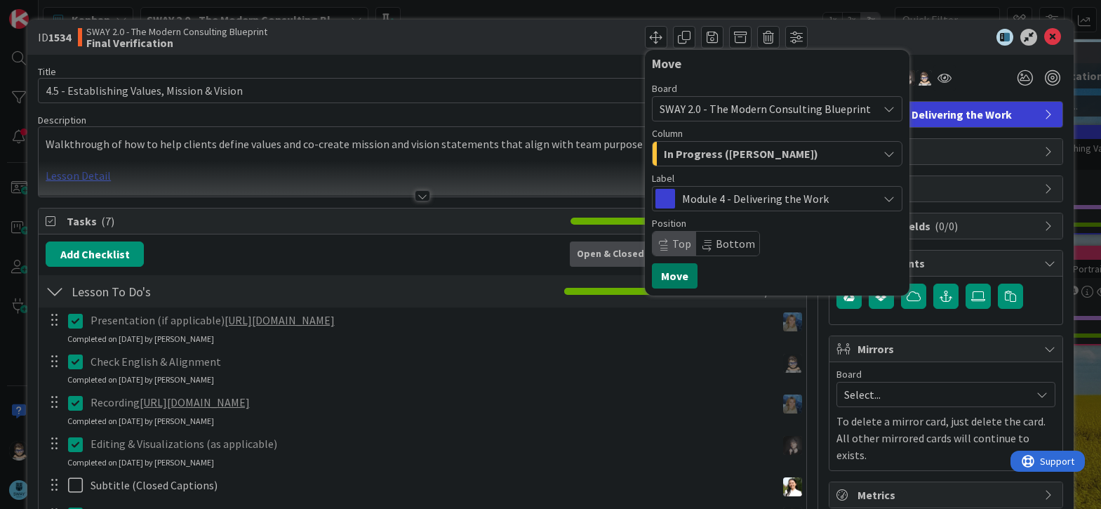
click at [674, 279] on button "Move" at bounding box center [675, 275] width 46 height 25
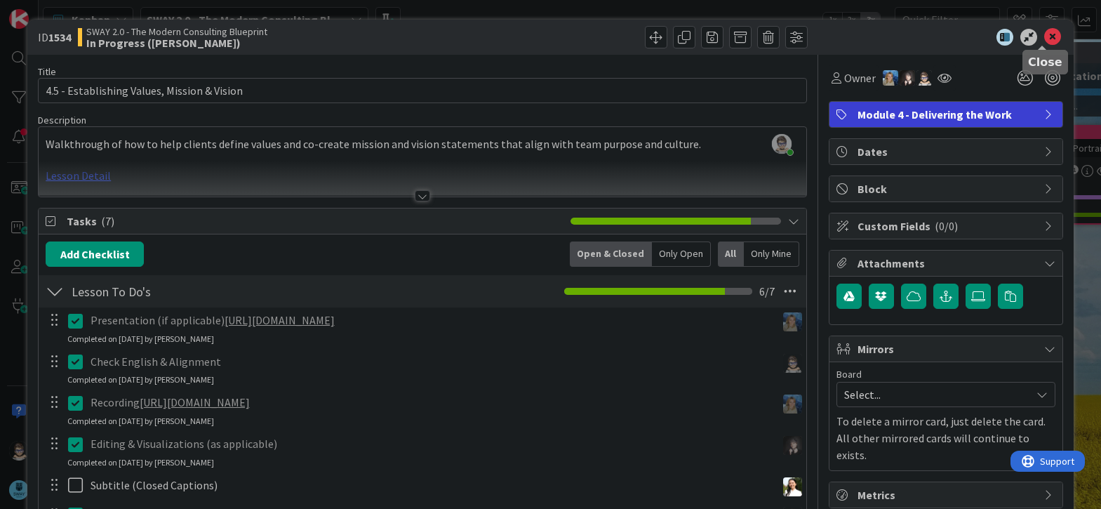
click at [1047, 37] on icon at bounding box center [1053, 37] width 17 height 17
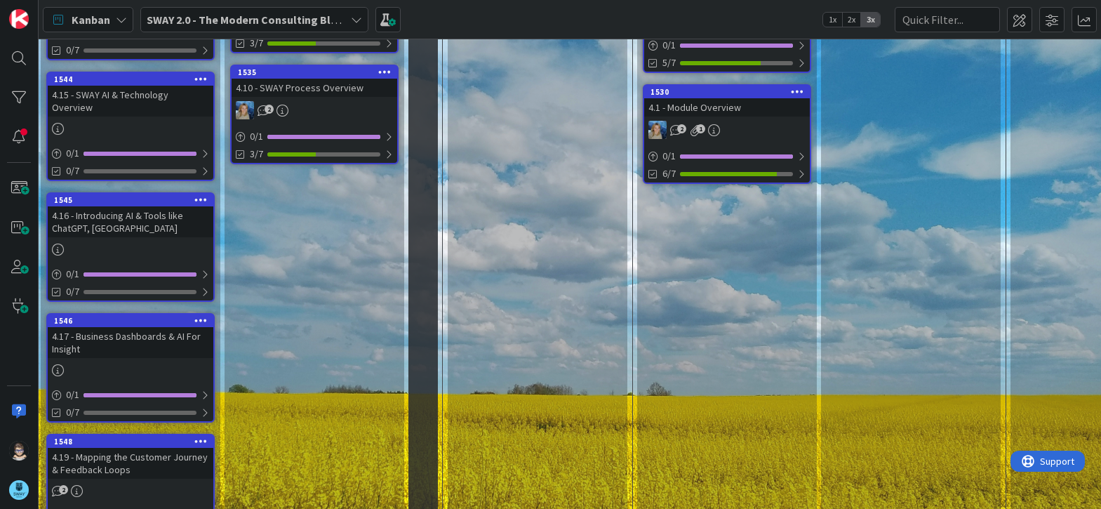
scroll to position [560, 376]
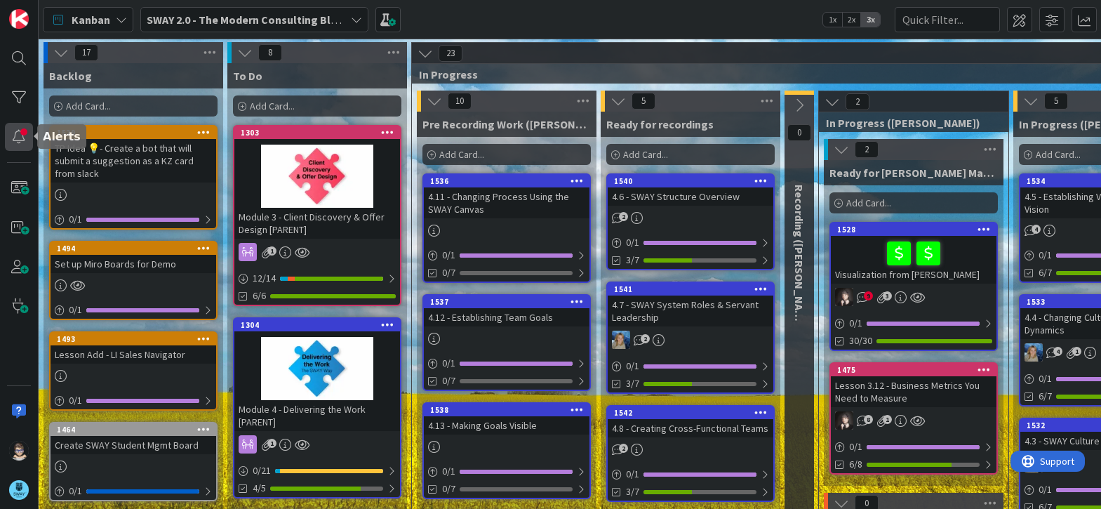
click at [16, 138] on div at bounding box center [19, 137] width 28 height 28
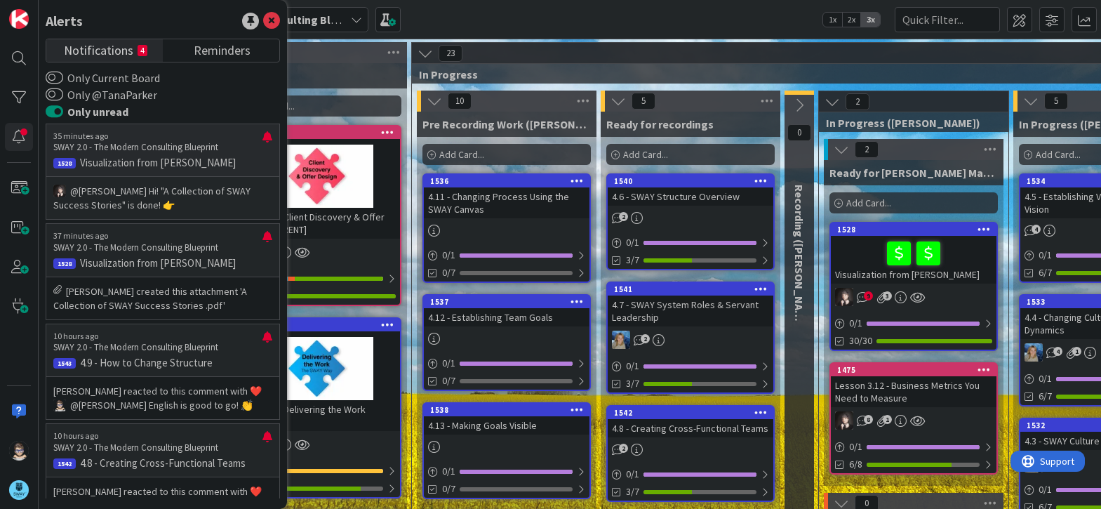
click at [142, 164] on p "Visualization from [PERSON_NAME]" at bounding box center [162, 163] width 219 height 13
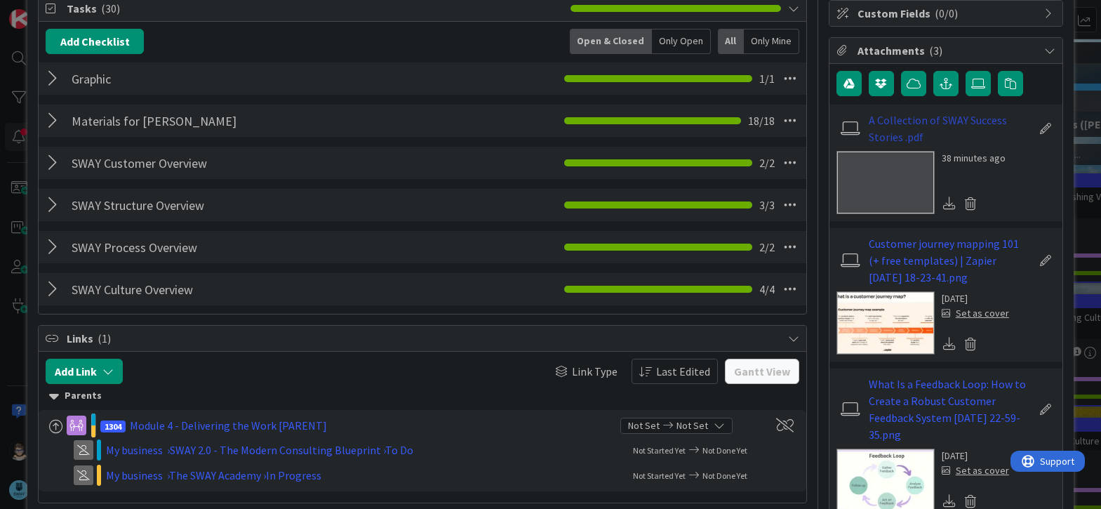
scroll to position [212, 0]
click at [943, 206] on icon at bounding box center [949, 203] width 13 height 13
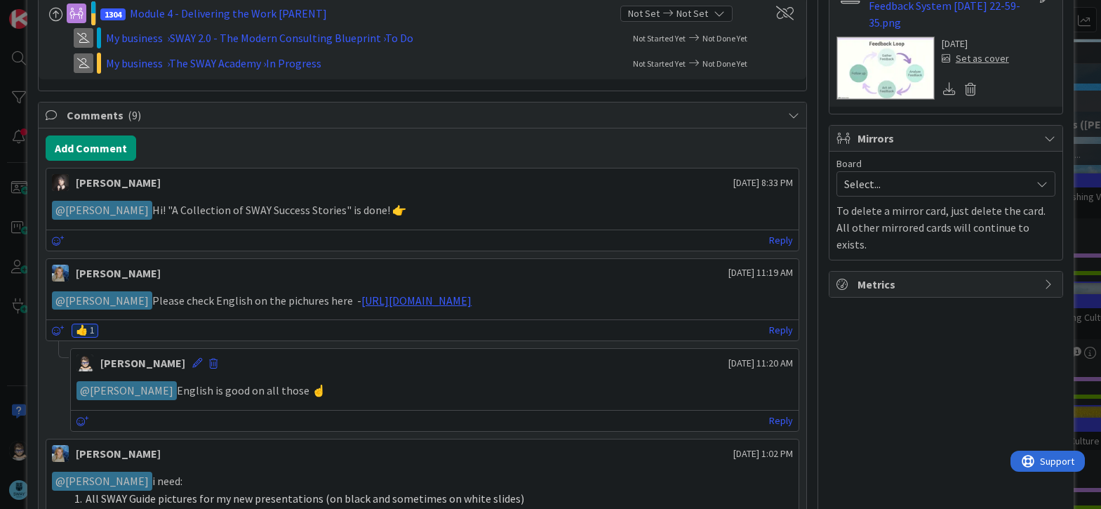
scroll to position [624, 0]
click at [58, 235] on div at bounding box center [58, 241] width 13 height 18
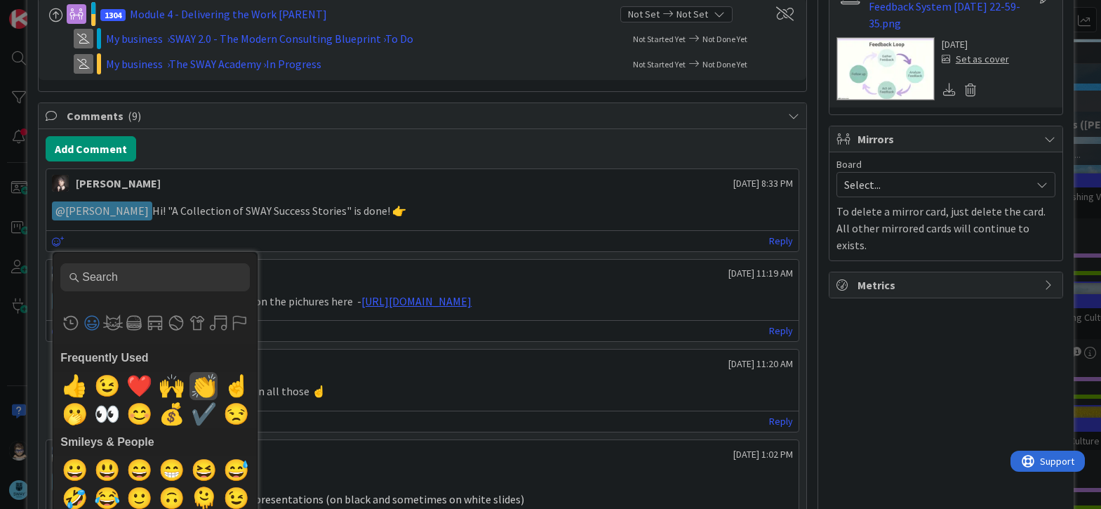
click at [197, 392] on span "👏" at bounding box center [203, 386] width 33 height 28
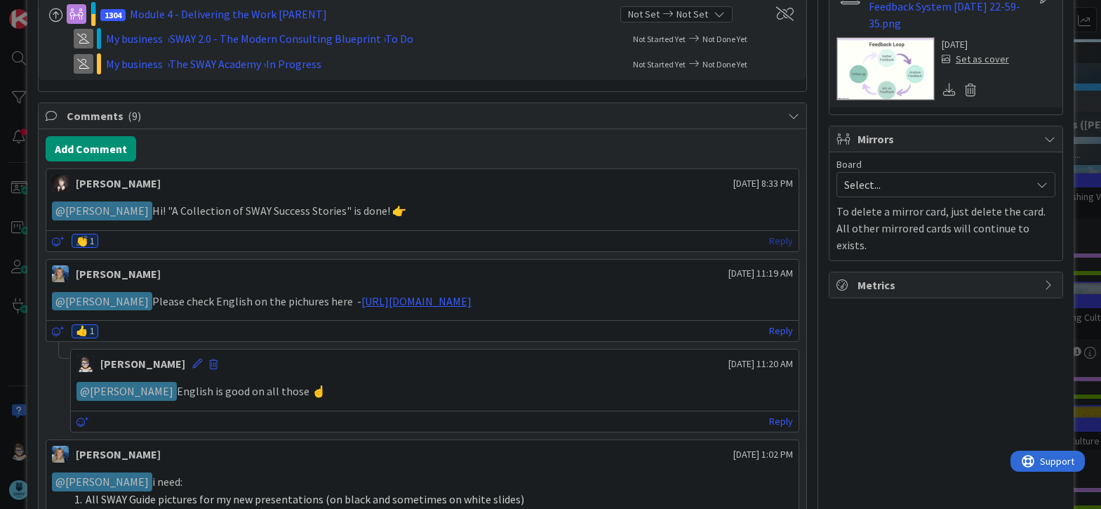
click at [774, 241] on link "Reply" at bounding box center [781, 241] width 24 height 18
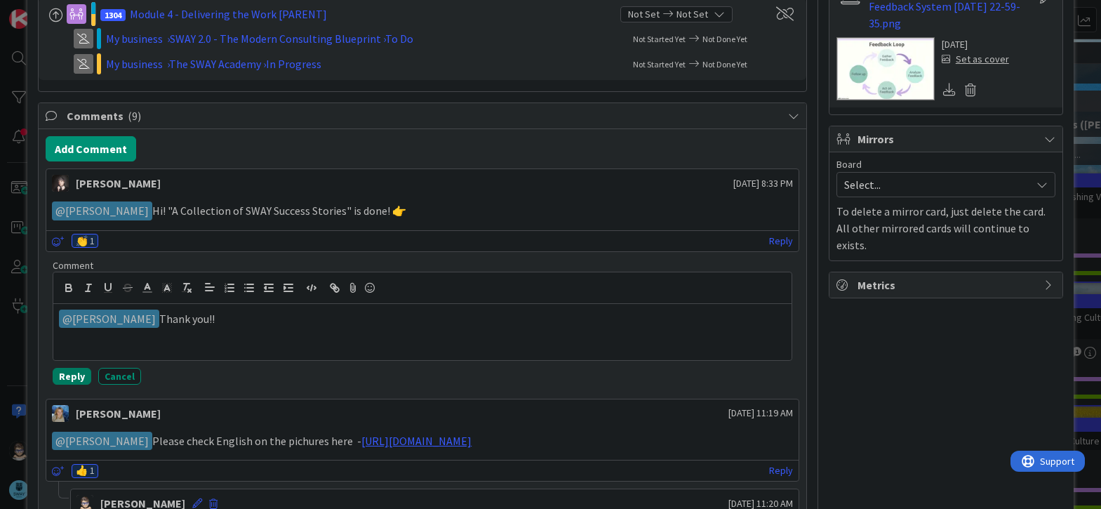
click at [71, 371] on button "Reply" at bounding box center [72, 376] width 39 height 17
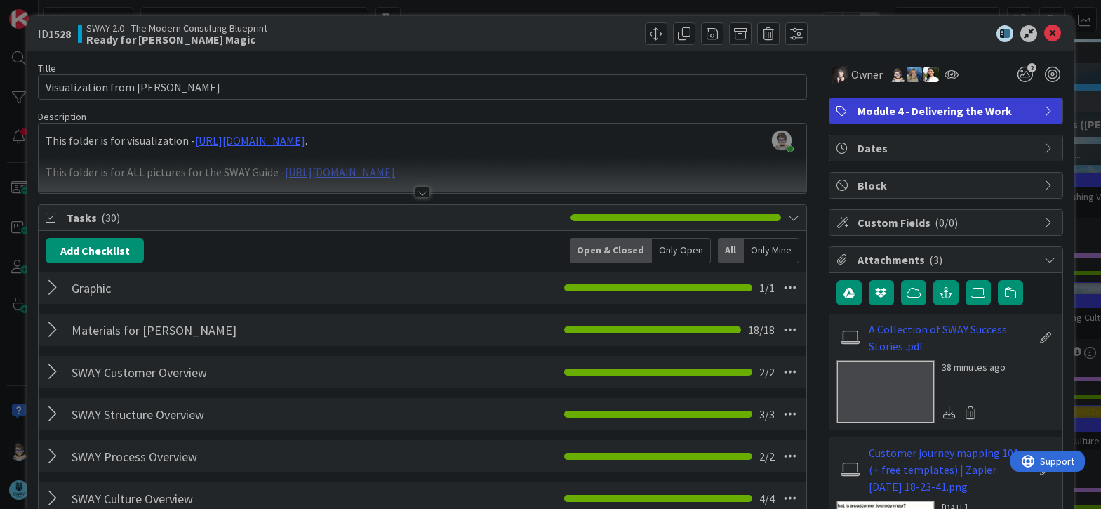
scroll to position [0, 0]
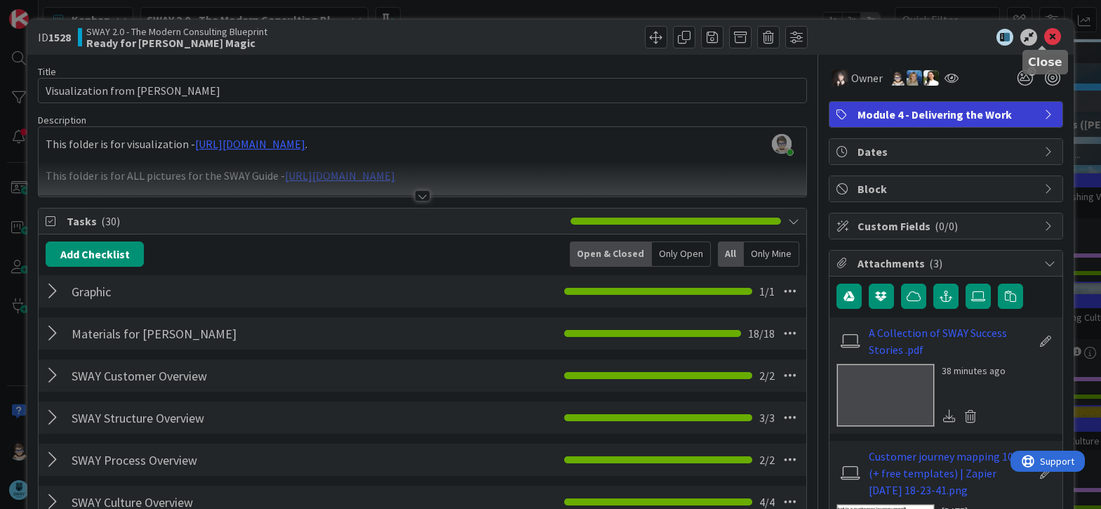
click at [1046, 37] on icon at bounding box center [1053, 37] width 17 height 17
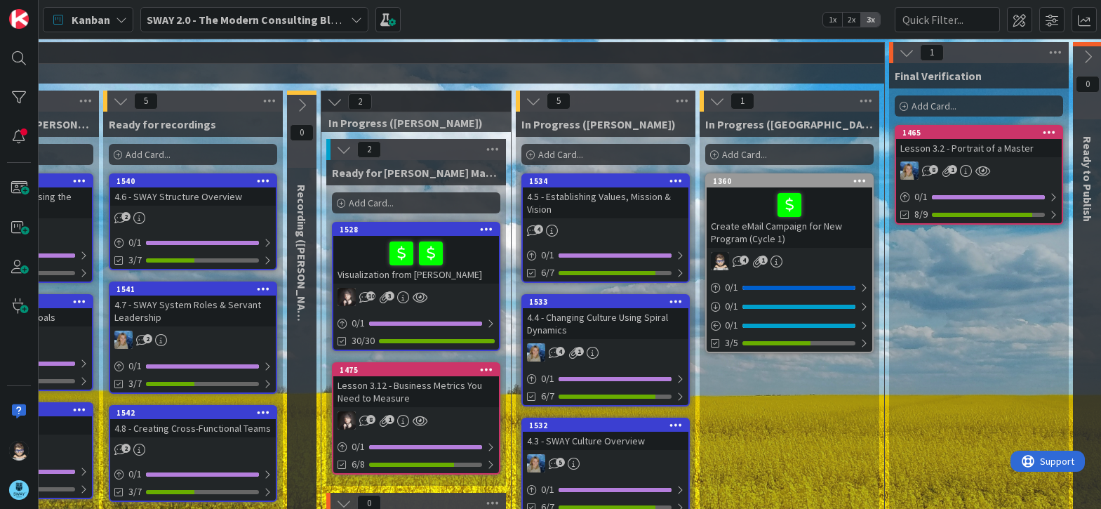
scroll to position [0, 623]
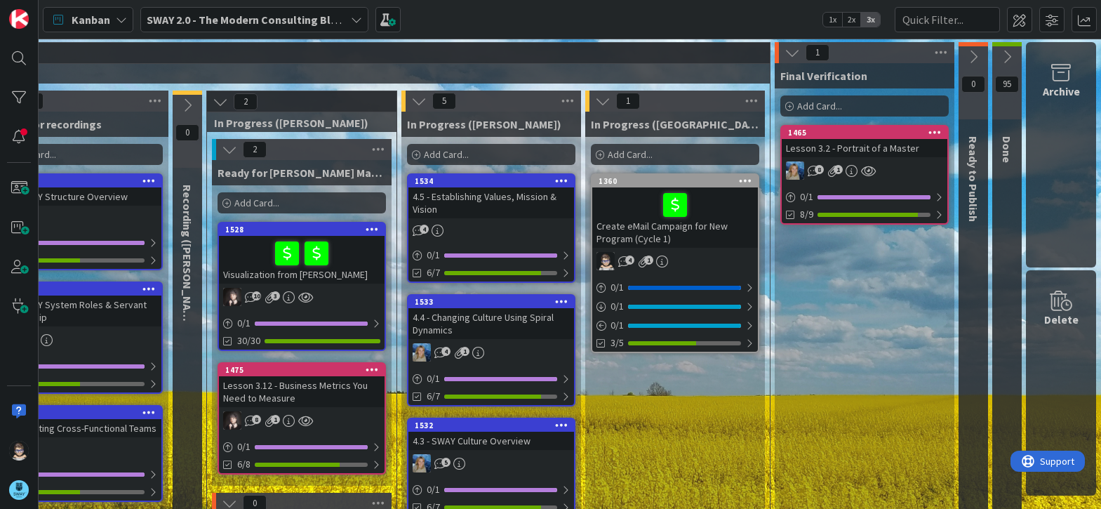
click at [833, 138] on div "1465" at bounding box center [865, 132] width 166 height 13
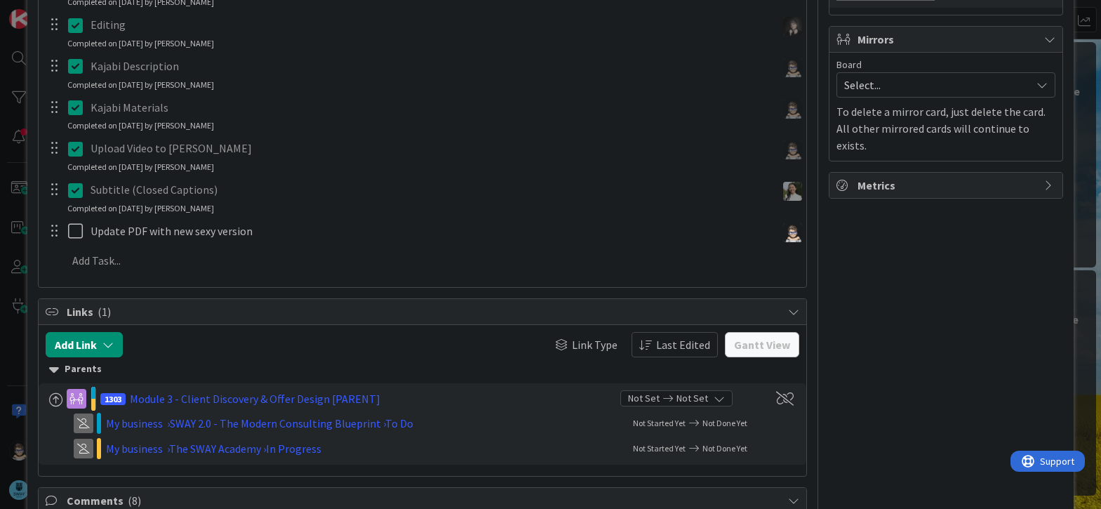
scroll to position [420, 0]
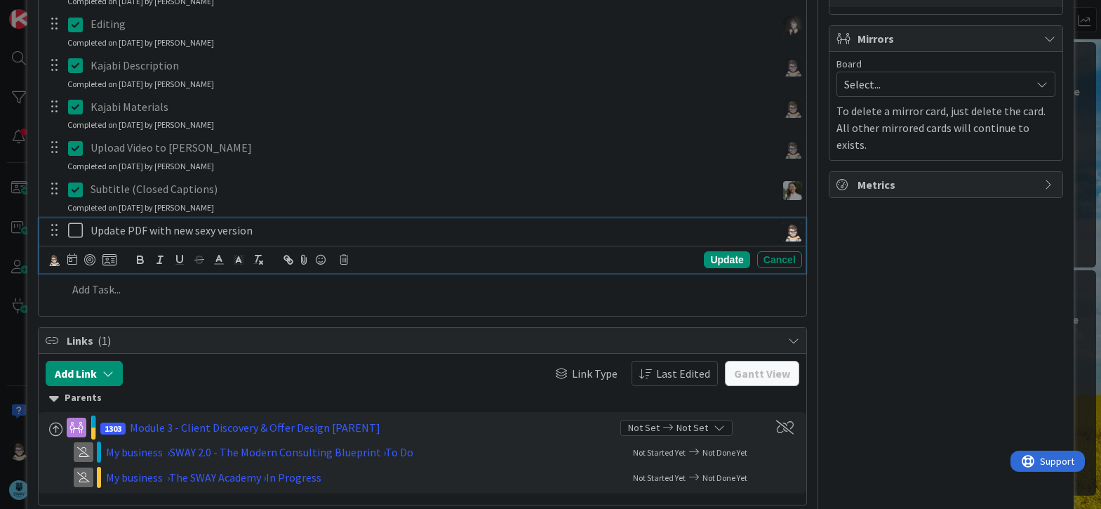
click at [69, 234] on icon at bounding box center [78, 230] width 21 height 17
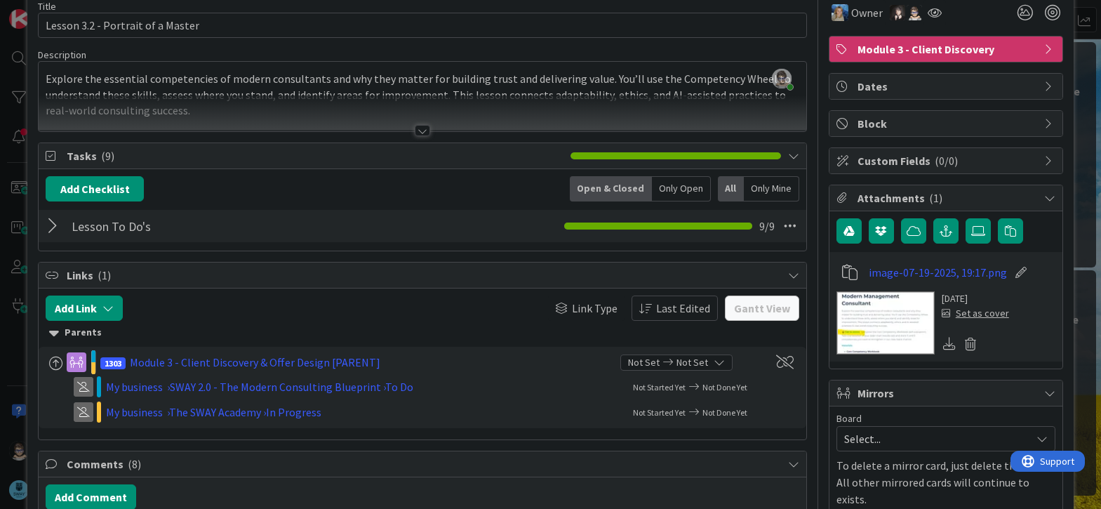
scroll to position [65, 0]
drag, startPoint x: 51, startPoint y: 227, endPoint x: 51, endPoint y: 238, distance: 10.6
click at [51, 227] on div at bounding box center [55, 226] width 18 height 25
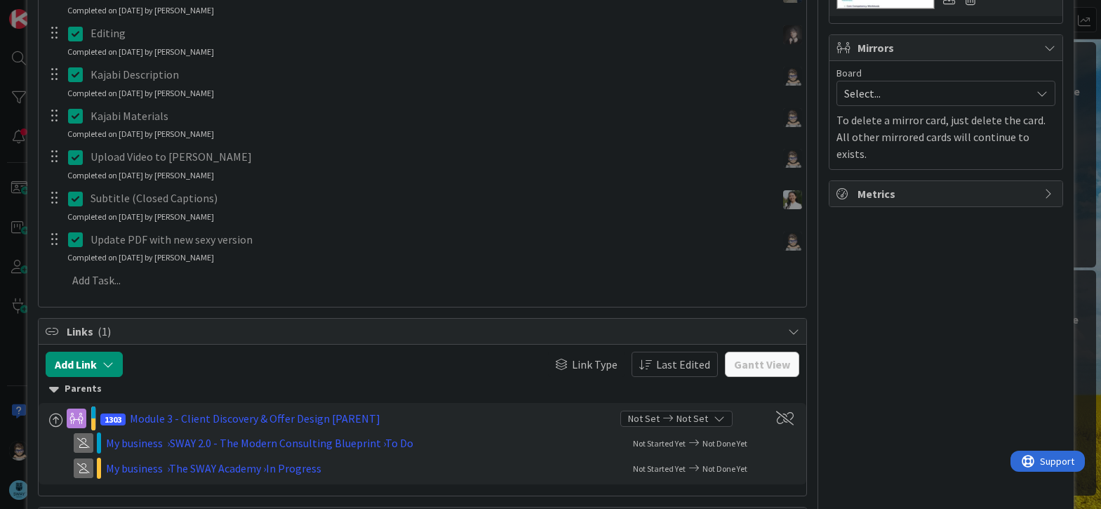
scroll to position [414, 0]
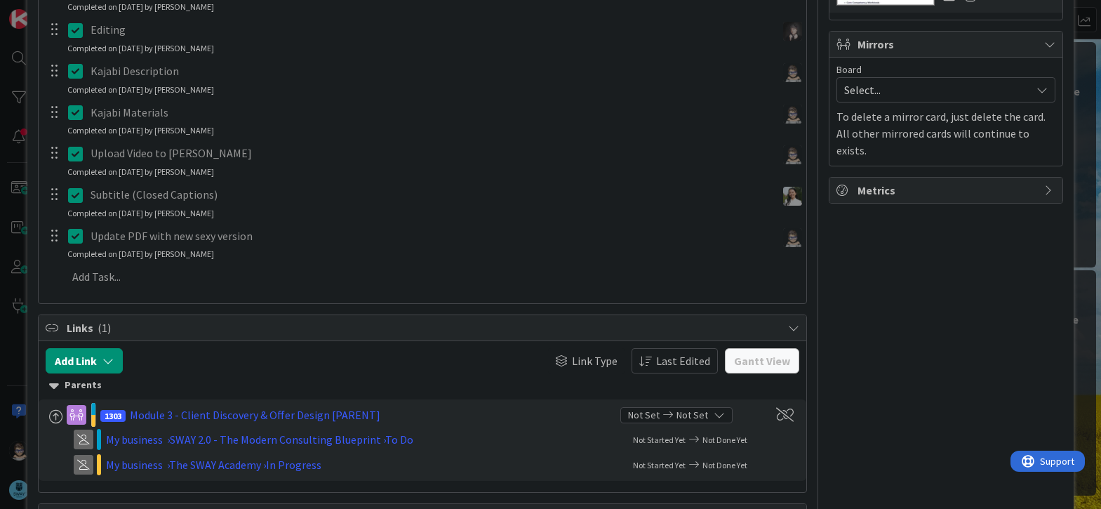
click at [79, 240] on icon at bounding box center [78, 235] width 21 height 17
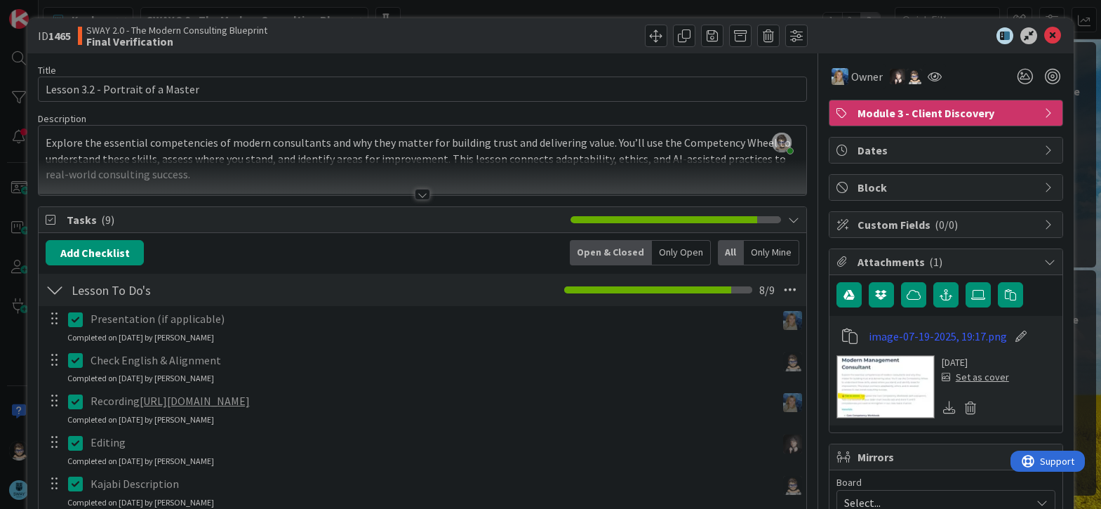
scroll to position [0, 0]
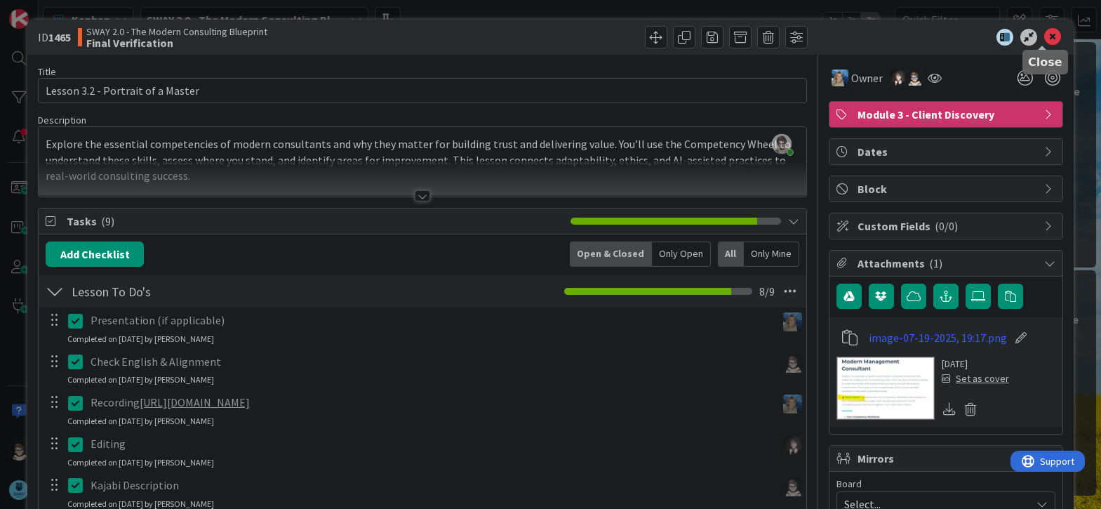
click at [1045, 36] on icon at bounding box center [1053, 37] width 17 height 17
